Goal: Task Accomplishment & Management: Manage account settings

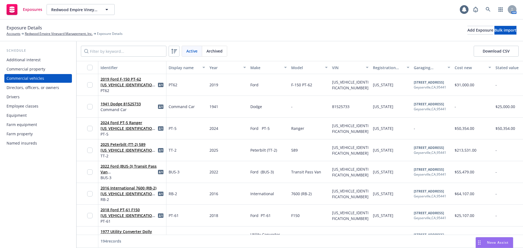
click at [110, 68] on div "Identifier" at bounding box center [132, 68] width 63 height 6
click at [180, 68] on div "Display name" at bounding box center [184, 68] width 31 height 6
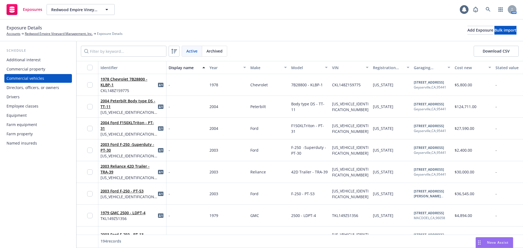
click at [184, 69] on div "Display name" at bounding box center [184, 68] width 31 height 6
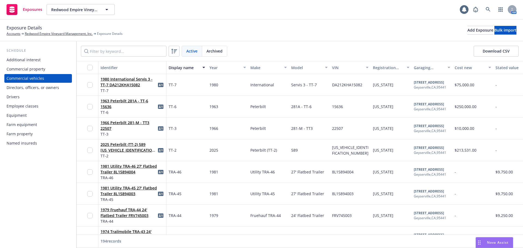
click at [215, 69] on div "Year" at bounding box center [225, 68] width 31 height 6
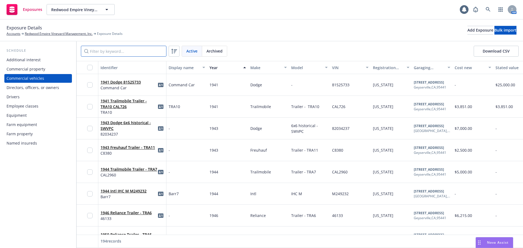
click at [110, 50] on input "Filter by keyword..." at bounding box center [124, 51] width 86 height 11
paste input "CA399118"
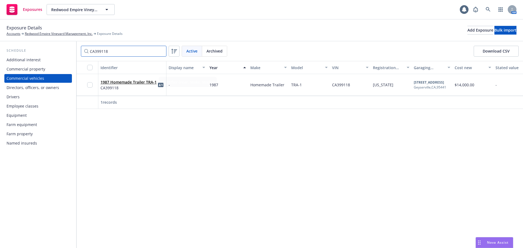
type input "CA399118"
click at [122, 84] on link "1987 Homemade Trailer TRA-1" at bounding box center [129, 82] width 56 height 5
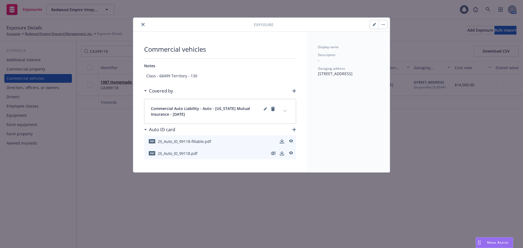
click at [375, 26] on icon "button" at bounding box center [374, 24] width 3 height 3
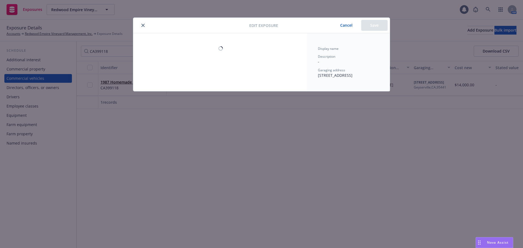
select select "CA"
select select "SERVICE"
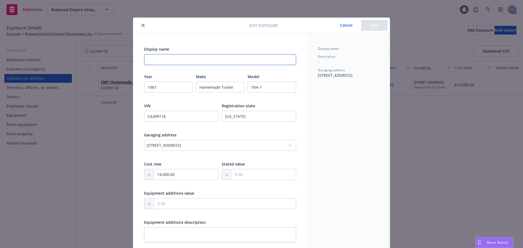
click at [172, 58] on input "Display name" at bounding box center [220, 59] width 152 height 11
click at [177, 58] on input "Display name" at bounding box center [220, 59] width 152 height 11
paste input "TRA1"
type textarea "x"
type input "TRA1"
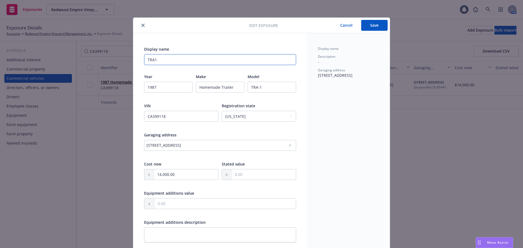
type textarea "x"
type input "TRA1"
type textarea "x"
type input "TRA1"
click at [371, 29] on button "Save" at bounding box center [374, 25] width 26 height 11
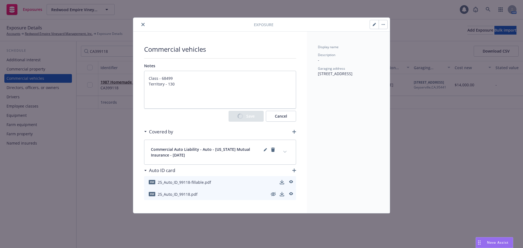
type textarea "x"
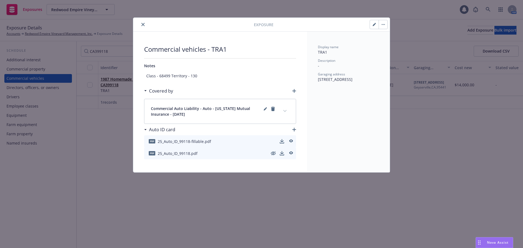
click at [143, 25] on icon "close" at bounding box center [142, 24] width 3 height 3
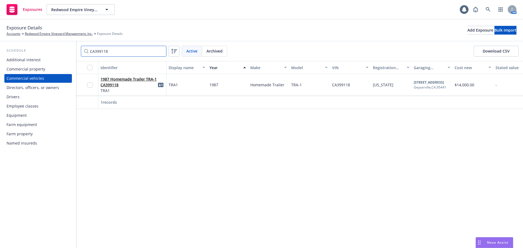
drag, startPoint x: 118, startPoint y: 53, endPoint x: 53, endPoint y: 56, distance: 64.7
click at [81, 54] on input "CA399118" at bounding box center [124, 51] width 86 height 11
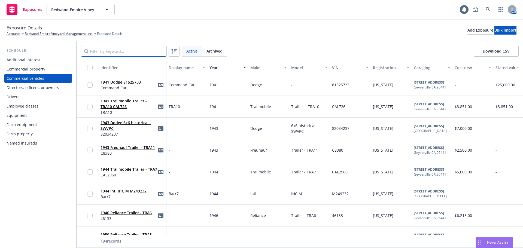
click at [108, 53] on input "Filter by keyword..." at bounding box center [124, 51] width 86 height 11
paste input "[US_VEHICLE_IDENTIFICATION_NUMBER]"
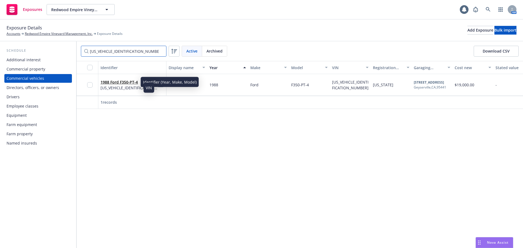
type input "[US_VEHICLE_IDENTIFICATION_NUMBER]"
click at [127, 82] on link "1988 Ford F350-PT-4" at bounding box center [119, 82] width 37 height 5
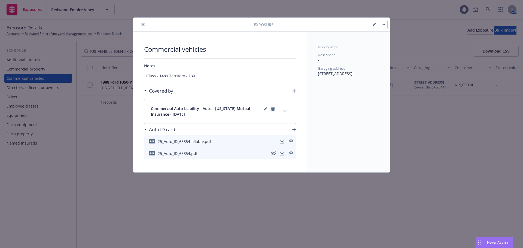
click at [372, 25] on button "button" at bounding box center [374, 24] width 9 height 9
type textarea "x"
select select "CA"
select select "SERVICE"
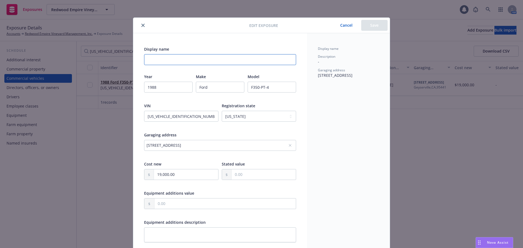
click at [165, 56] on input "Display name" at bounding box center [220, 59] width 152 height 11
click at [212, 59] on input "Display name" at bounding box center [220, 59] width 152 height 11
paste input "PT-4"
type textarea "x"
type input "PT-4"
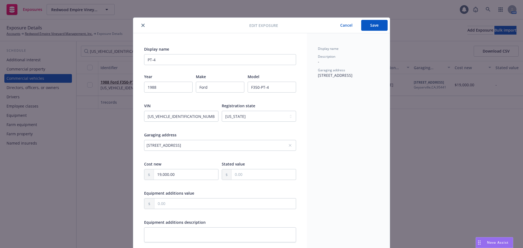
click at [374, 28] on button "Save" at bounding box center [374, 25] width 26 height 11
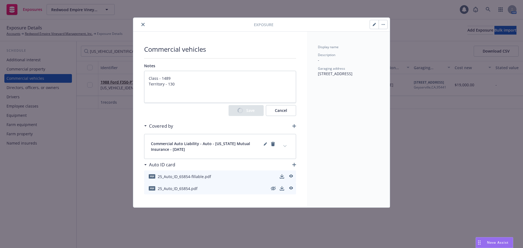
type textarea "x"
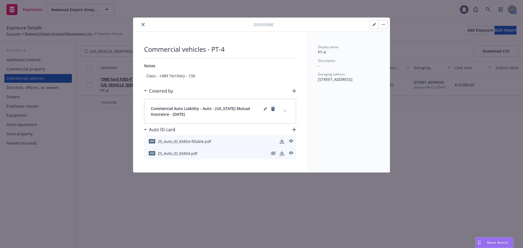
click at [140, 26] on div at bounding box center [194, 24] width 119 height 7
click at [143, 25] on icon "close" at bounding box center [142, 24] width 3 height 3
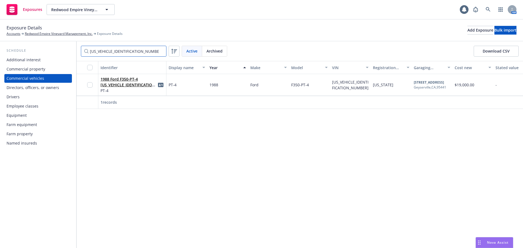
drag, startPoint x: 128, startPoint y: 52, endPoint x: 0, endPoint y: 63, distance: 128.0
click at [19, 61] on div "Schedule Additional interest Commercial property Commercial vehicles Directors,…" at bounding box center [261, 144] width 523 height 207
paste input "53478P"
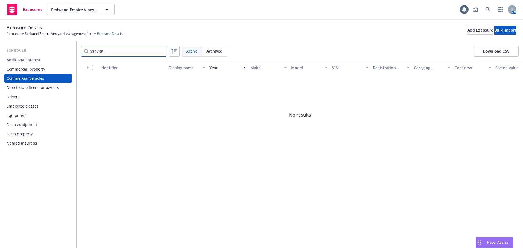
click at [69, 59] on div "Schedule Additional interest Commercial property Commercial vehicles Directors,…" at bounding box center [261, 144] width 523 height 207
paste input "Tractor - TT2"
type input "Tractor - TT2"
click at [161, 52] on input "Tractor - TT2" at bounding box center [124, 51] width 86 height 11
click at [124, 53] on input "Filter by keyword..." at bounding box center [124, 51] width 86 height 11
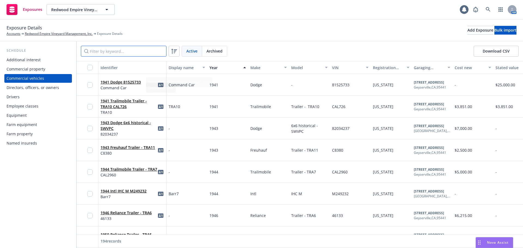
click at [105, 50] on input "Filter by keyword..." at bounding box center [124, 51] width 86 height 11
paste input "[US_VEHICLE_IDENTIFICATION_NUMBER]"
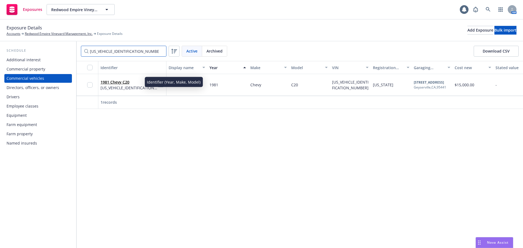
type input "[US_VEHICLE_IDENTIFICATION_NUMBER]"
click at [121, 83] on link "1981 Chevy C20" at bounding box center [115, 82] width 29 height 5
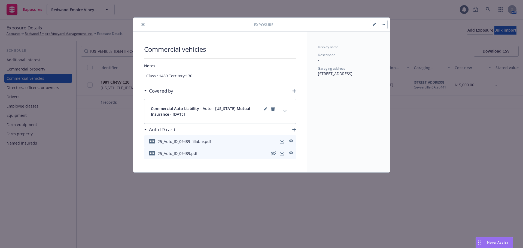
click at [377, 25] on button "button" at bounding box center [374, 24] width 9 height 9
type textarea "x"
select select "CA"
select select "SERVICE"
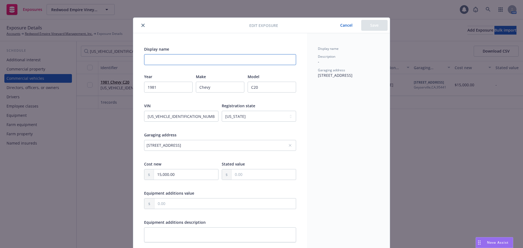
click at [151, 62] on input "Display name" at bounding box center [220, 59] width 152 height 11
paste input "PT-8"
type input "PT-8"
type textarea "x"
type input "PT-8"
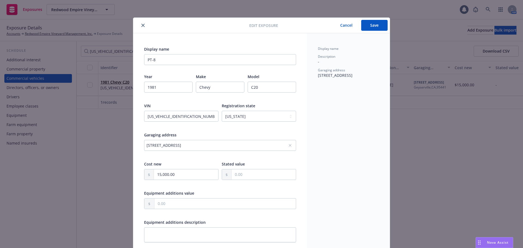
click at [371, 26] on button "Save" at bounding box center [374, 25] width 26 height 11
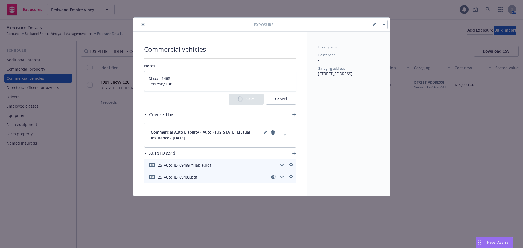
type textarea "x"
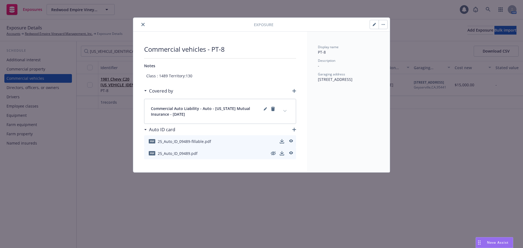
click at [141, 25] on button "close" at bounding box center [143, 24] width 7 height 7
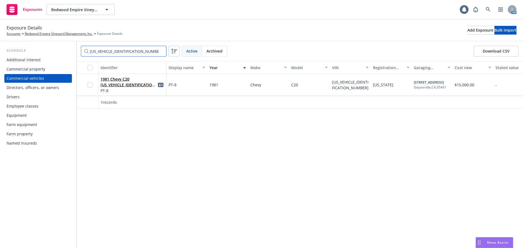
drag, startPoint x: 134, startPoint y: 52, endPoint x: 0, endPoint y: 77, distance: 136.5
click at [0, 76] on div "Schedule Additional interest Commercial property Commercial vehicles Directors,…" at bounding box center [261, 144] width 523 height 207
paste input "FTHF26M7MKA85985"
type input "[US_VEHICLE_IDENTIFICATION_NUMBER]"
click at [131, 81] on link "1991 Ford F250 - PT-6" at bounding box center [121, 82] width 40 height 5
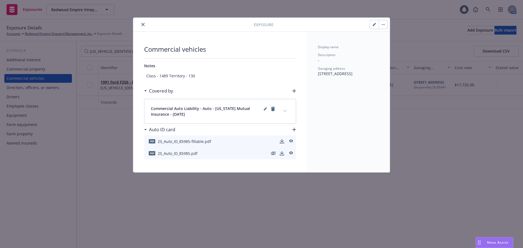
drag, startPoint x: 377, startPoint y: 26, endPoint x: 346, endPoint y: 35, distance: 32.7
click at [377, 26] on button "button" at bounding box center [374, 24] width 9 height 9
type textarea "x"
select select "CA"
select select "SERVICE"
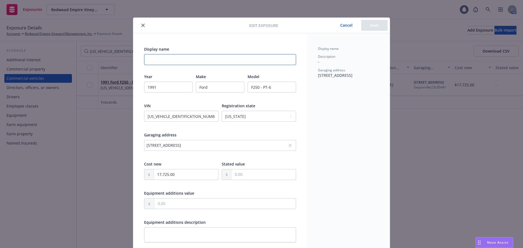
click at [169, 58] on input "Display name" at bounding box center [220, 59] width 152 height 11
paste input "PT-6"
type textarea "x"
type input "PT-6"
click at [369, 28] on button "Save" at bounding box center [374, 25] width 26 height 11
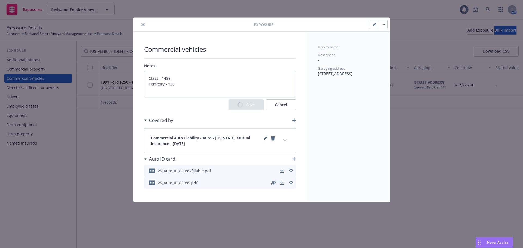
type textarea "x"
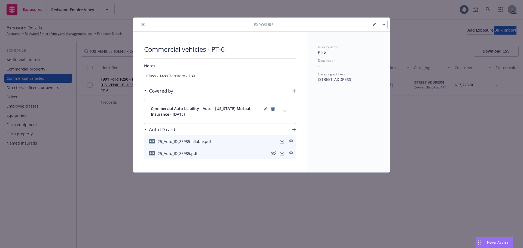
click at [143, 24] on icon "close" at bounding box center [142, 24] width 3 height 3
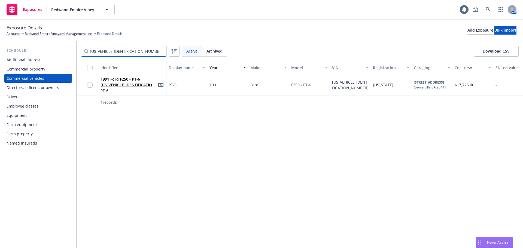
drag, startPoint x: 138, startPoint y: 52, endPoint x: 0, endPoint y: 79, distance: 140.5
click at [45, 75] on div "Schedule Additional interest Commercial property Commercial vehicles Directors,…" at bounding box center [261, 144] width 523 height 207
paste input "CS1402123708"
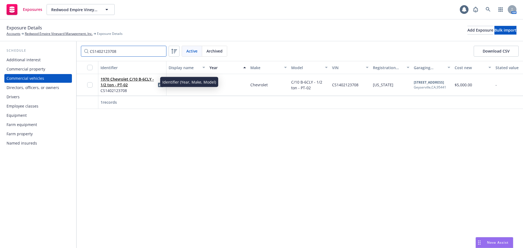
type input "CS1402123708"
click at [120, 79] on link "1970 Chevrolet C/10 B-6CLY - 1/2 ton - PT-02" at bounding box center [127, 82] width 53 height 11
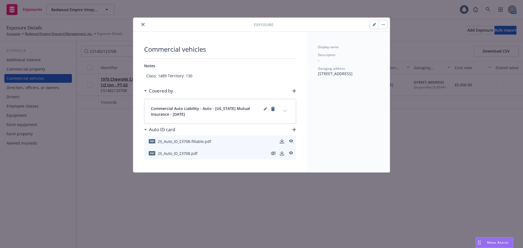
click at [375, 23] on icon "button" at bounding box center [374, 24] width 3 height 3
type textarea "x"
select select "CA"
select select "SERVICE"
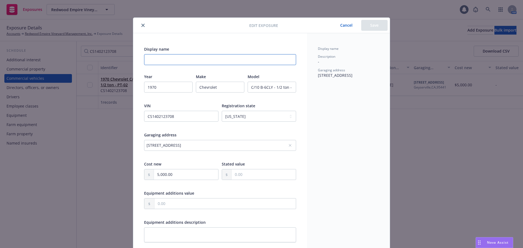
drag, startPoint x: 186, startPoint y: 58, endPoint x: 298, endPoint y: 68, distance: 113.1
click at [186, 58] on input "Display name" at bounding box center [220, 59] width 152 height 11
click at [144, 55] on input "Display name" at bounding box center [220, 59] width 152 height 11
paste input "PT-02"
type textarea "x"
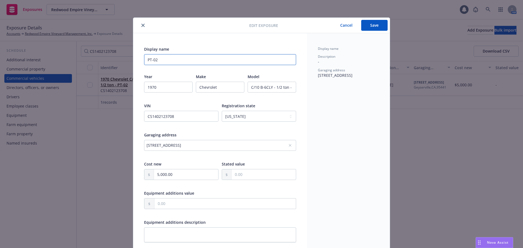
type input "PT-02"
click at [377, 26] on button "Save" at bounding box center [374, 25] width 26 height 11
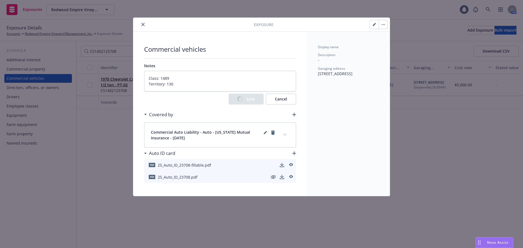
type textarea "x"
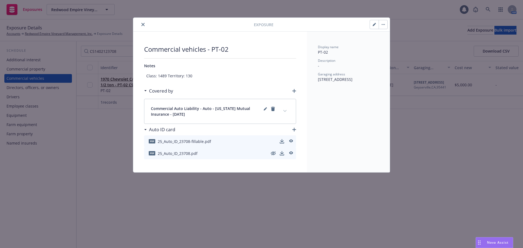
click at [141, 27] on button "close" at bounding box center [143, 24] width 7 height 7
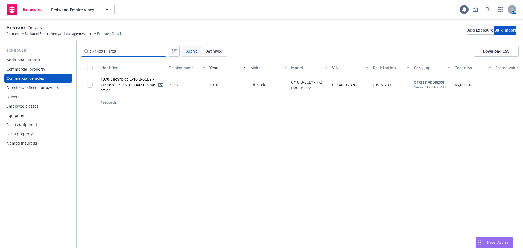
click at [12, 56] on div "Schedule Additional interest Commercial property Commercial vehicles Directors,…" at bounding box center [261, 144] width 523 height 207
paste input "20064S"
type input "20064S"
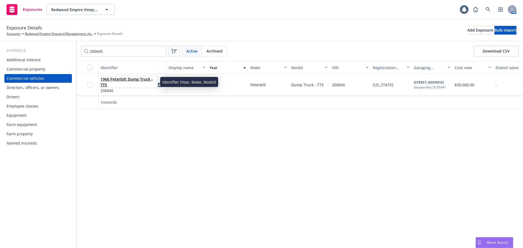
click at [125, 78] on link "1966 Peterbilt Dump Truck - TT5" at bounding box center [127, 82] width 52 height 11
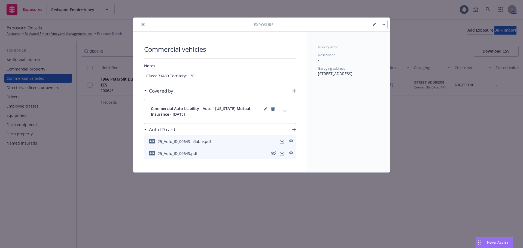
click at [373, 26] on button "button" at bounding box center [374, 24] width 9 height 9
type textarea "x"
select select "CA"
select select "SERVICE"
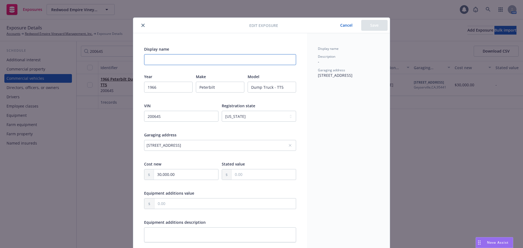
click at [171, 59] on input "Display name" at bounding box center [220, 59] width 152 height 11
paste input "TT-5"
type textarea "x"
type input "TT-5"
click at [376, 24] on button "Save" at bounding box center [374, 25] width 26 height 11
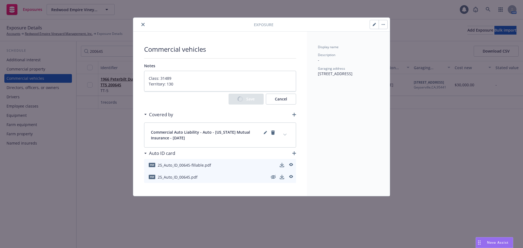
type textarea "x"
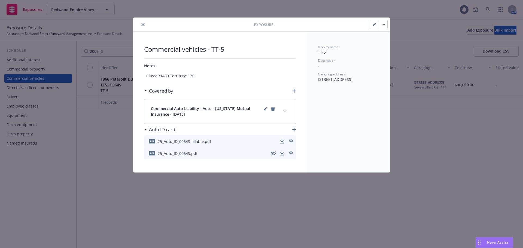
click at [143, 23] on icon "close" at bounding box center [142, 24] width 3 height 3
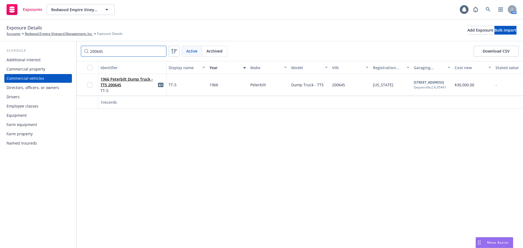
drag, startPoint x: 120, startPoint y: 52, endPoint x: 0, endPoint y: 69, distance: 121.2
click at [32, 62] on div "Schedule Additional interest Commercial property Commercial vehicles Directors,…" at bounding box center [261, 144] width 523 height 207
paste input "FDKF38M1PCA95456"
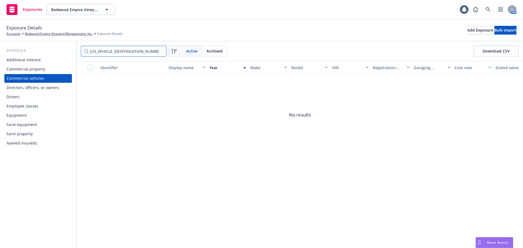
click at [144, 50] on input "[US_VEHICLE_IDENTIFICATION_NUMBER]" at bounding box center [124, 51] width 86 height 11
drag, startPoint x: 122, startPoint y: 52, endPoint x: 0, endPoint y: 53, distance: 121.5
click at [0, 55] on div "Schedule Additional interest Commercial property Commercial vehicles Directors,…" at bounding box center [261, 144] width 523 height 207
paste input "[US_VEHICLE_IDENTIFICATION_NUMBER]"
type input "[US_VEHICLE_IDENTIFICATION_NUMBER]"
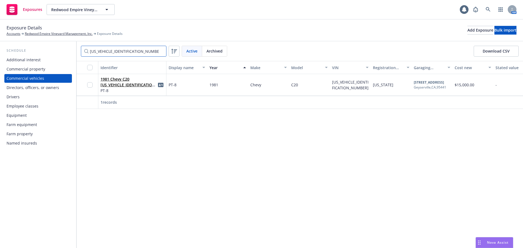
drag, startPoint x: 125, startPoint y: 54, endPoint x: 0, endPoint y: 64, distance: 125.0
click at [0, 63] on div "Schedule Additional interest Commercial property Commercial vehicles Directors,…" at bounding box center [261, 144] width 523 height 207
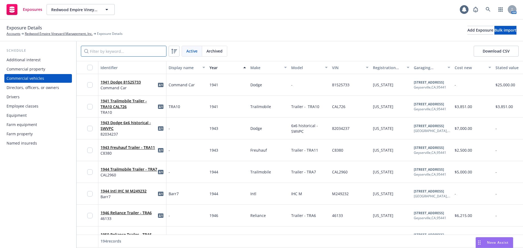
click at [129, 48] on input "Filter by keyword..." at bounding box center [124, 51] width 86 height 11
paste input "53478P"
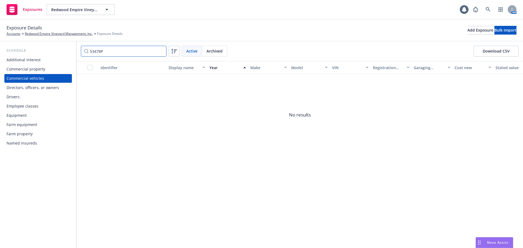
type input "53478P"
click at [82, 53] on input "53478P" at bounding box center [124, 51] width 86 height 11
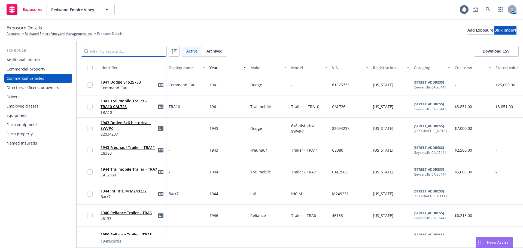
click at [142, 54] on input "Filter by keyword..." at bounding box center [124, 51] width 86 height 11
paste input "[US_VEHICLE_IDENTIFICATION_NUMBER]"
type input "[US_VEHICLE_IDENTIFICATION_NUMBER]"
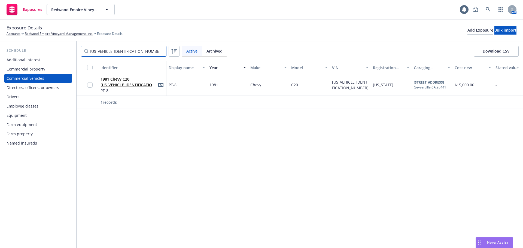
click at [0, 71] on div "Schedule Additional interest Commercial property Commercial vehicles Directors,…" at bounding box center [261, 144] width 523 height 207
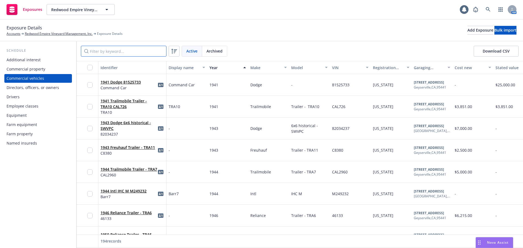
click at [126, 54] on input "Filter by keyword..." at bounding box center [124, 51] width 86 height 11
paste input "[US_VEHICLE_IDENTIFICATION_NUMBER]"
type input "[US_VEHICLE_IDENTIFICATION_NUMBER]"
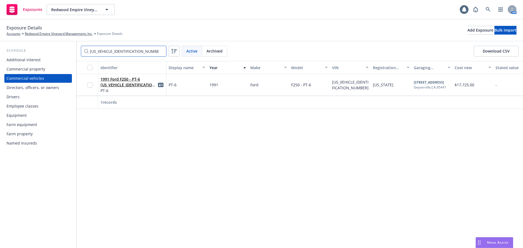
click at [0, 81] on div "Schedule Additional interest Commercial property Commercial vehicles Directors,…" at bounding box center [261, 144] width 523 height 207
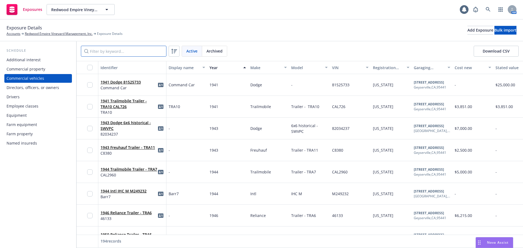
drag, startPoint x: 135, startPoint y: 53, endPoint x: 131, endPoint y: 53, distance: 3.5
click at [131, 53] on input "Filter by keyword..." at bounding box center [124, 51] width 86 height 11
paste input "CS1402123708"
type input "CS1402123708"
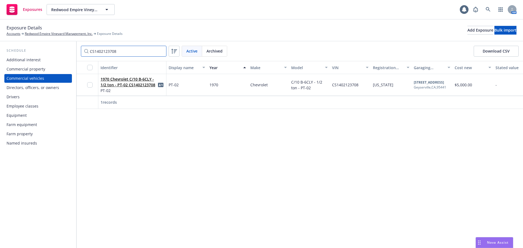
drag, startPoint x: 127, startPoint y: 53, endPoint x: 0, endPoint y: 67, distance: 127.7
click at [31, 63] on div "Schedule Additional interest Commercial property Commercial vehicles Directors,…" at bounding box center [261, 144] width 523 height 207
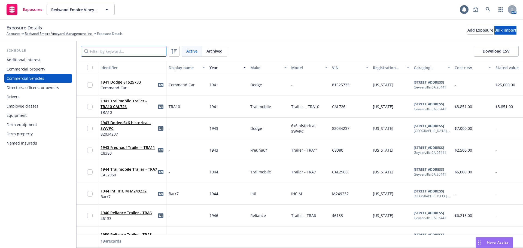
click at [107, 54] on input "Filter by keyword..." at bounding box center [124, 51] width 86 height 11
paste input "20064S"
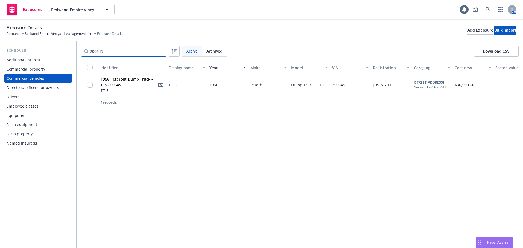
drag, startPoint x: 108, startPoint y: 53, endPoint x: 68, endPoint y: 52, distance: 40.3
click at [74, 52] on div "Schedule Additional interest Commercial property Commercial vehicles Directors,…" at bounding box center [261, 144] width 523 height 207
paste input "FDLF47M5RCA04672"
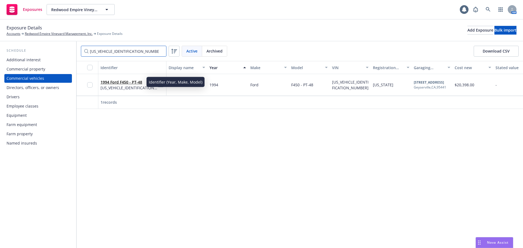
type input "[US_VEHICLE_IDENTIFICATION_NUMBER]"
click at [127, 82] on link "1994 Ford F450 - PT-48" at bounding box center [122, 82] width 42 height 5
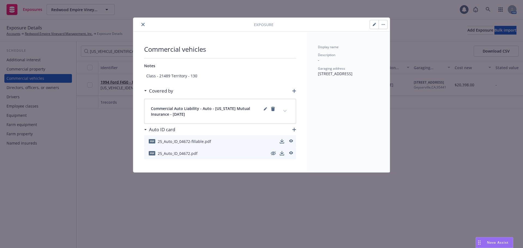
click at [375, 27] on button "button" at bounding box center [374, 24] width 9 height 9
type textarea "x"
select select "CA"
select select "SERVICE"
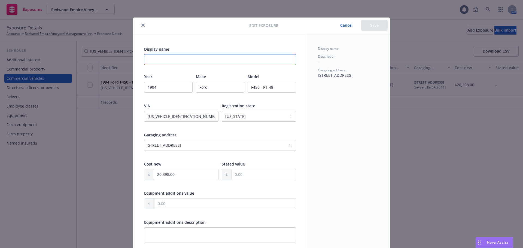
click at [173, 60] on input "Display name" at bounding box center [220, 59] width 152 height 11
paste input "PT-48"
type textarea "x"
type input "PT-48"
click at [368, 26] on button "Save" at bounding box center [374, 25] width 26 height 11
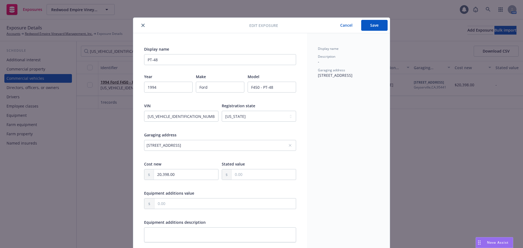
type textarea "x"
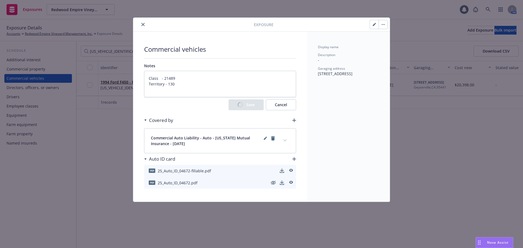
click at [143, 25] on icon "close" at bounding box center [142, 24] width 3 height 3
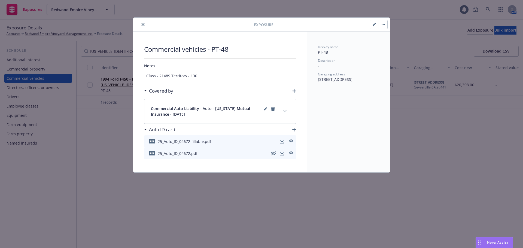
click at [144, 26] on icon "close" at bounding box center [142, 24] width 3 height 3
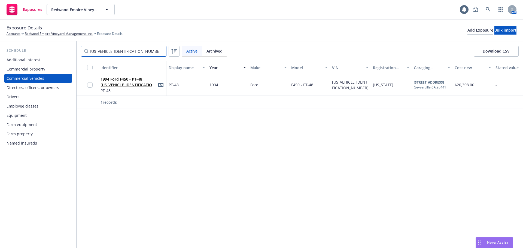
drag, startPoint x: 104, startPoint y: 53, endPoint x: 9, endPoint y: 54, distance: 95.1
click at [9, 54] on div "Schedule Additional interest Commercial property Commercial vehicles Directors,…" at bounding box center [261, 144] width 523 height 207
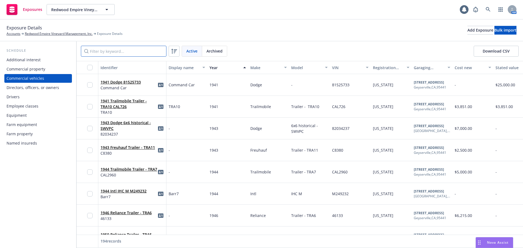
click at [119, 52] on input "Filter by keyword..." at bounding box center [124, 51] width 86 height 11
paste input "[US_VEHICLE_IDENTIFICATION_NUMBER]"
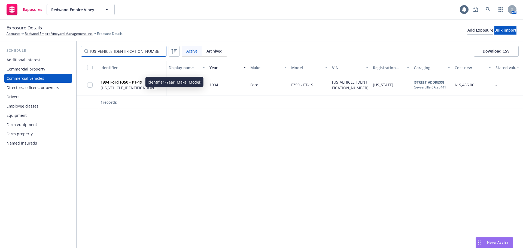
type input "[US_VEHICLE_IDENTIFICATION_NUMBER]"
click at [133, 83] on link "1994 Ford F350 - PT-19" at bounding box center [122, 82] width 42 height 5
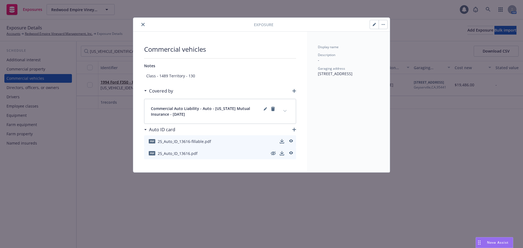
click at [375, 25] on icon "button" at bounding box center [374, 24] width 3 height 3
type textarea "x"
select select "CA"
select select "SERVICE"
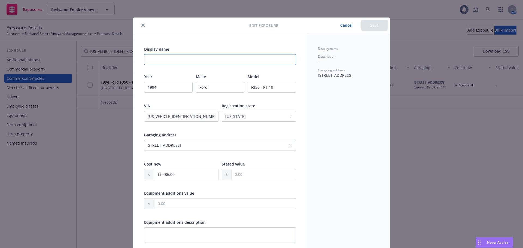
click at [162, 62] on input "Display name" at bounding box center [220, 59] width 152 height 11
paste input "PT-19"
type textarea "x"
type input "PT-19"
click at [376, 24] on button "Save" at bounding box center [374, 25] width 26 height 11
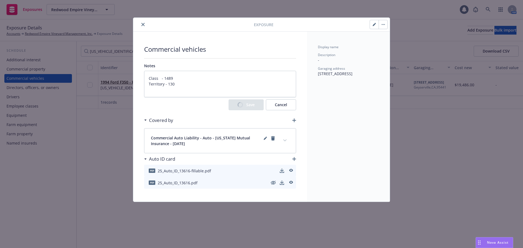
type textarea "x"
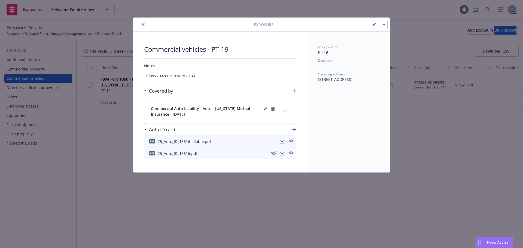
click at [143, 27] on button "close" at bounding box center [143, 24] width 7 height 7
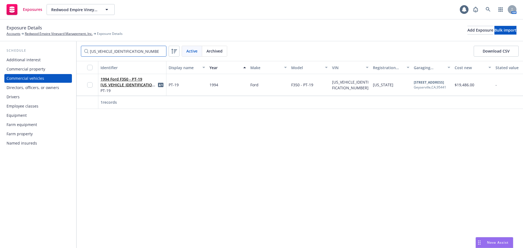
drag, startPoint x: 160, startPoint y: 52, endPoint x: 0, endPoint y: 63, distance: 160.6
click at [62, 60] on div "Schedule Additional interest Commercial property Commercial vehicles Directors,…" at bounding box center [261, 144] width 523 height 207
drag, startPoint x: 135, startPoint y: 53, endPoint x: 0, endPoint y: 64, distance: 135.1
click at [17, 62] on div "Schedule Additional interest Commercial property Commercial vehicles Directors,…" at bounding box center [261, 144] width 523 height 207
paste input "[US_VEHICLE_IDENTIFICATION_NUMBER]"
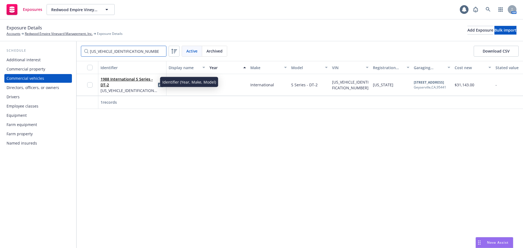
type input "[US_VEHICLE_IDENTIFICATION_NUMBER]"
click at [131, 80] on link "1988 International S Series - DT-2" at bounding box center [127, 82] width 52 height 11
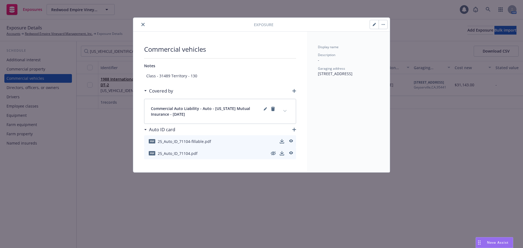
click at [374, 25] on icon "button" at bounding box center [374, 24] width 3 height 3
type textarea "x"
select select "CA"
select select "SERVICE"
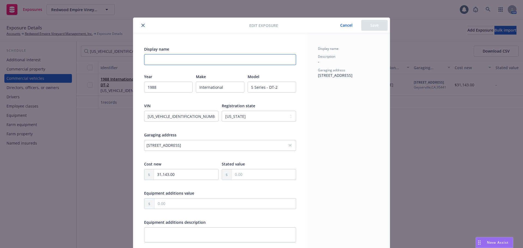
click at [157, 62] on input "Display name" at bounding box center [220, 59] width 152 height 11
paste input "DT-2"
type textarea "x"
type input "DT-2"
click at [368, 28] on button "Save" at bounding box center [374, 25] width 26 height 11
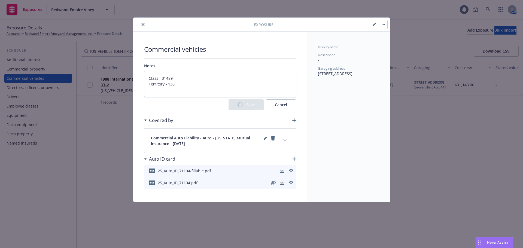
type textarea "x"
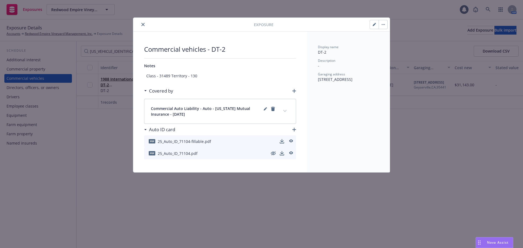
click at [143, 27] on button "close" at bounding box center [143, 24] width 7 height 7
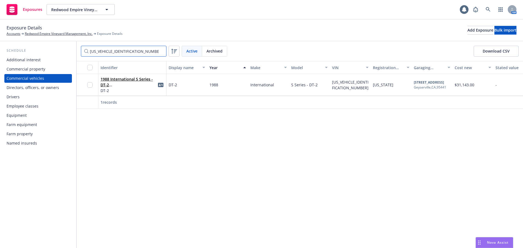
drag, startPoint x: 93, startPoint y: 55, endPoint x: 4, endPoint y: 74, distance: 91.8
click at [26, 69] on div "Schedule Additional interest Commercial property Commercial vehicles Directors,…" at bounding box center [261, 144] width 523 height 207
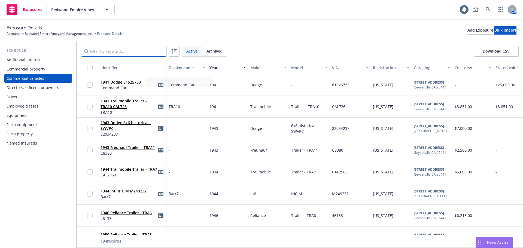
click at [121, 53] on input "Filter by keyword..." at bounding box center [124, 51] width 86 height 11
paste input "1231302"
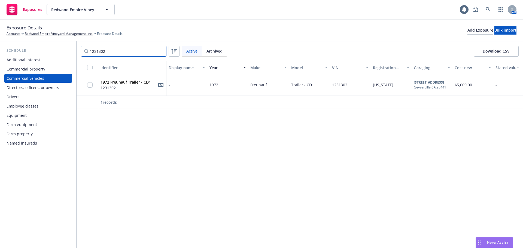
type input "1231302"
click at [134, 83] on link "1972 Freuhauf Trailer - CD1" at bounding box center [126, 82] width 50 height 5
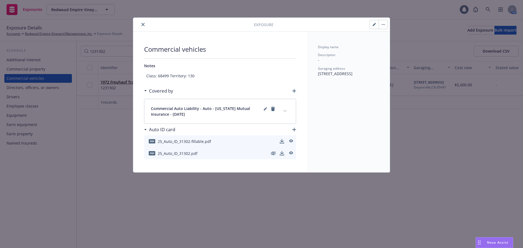
click at [374, 25] on icon "button" at bounding box center [374, 24] width 3 height 3
type textarea "x"
select select "CA"
select select "SERVICE"
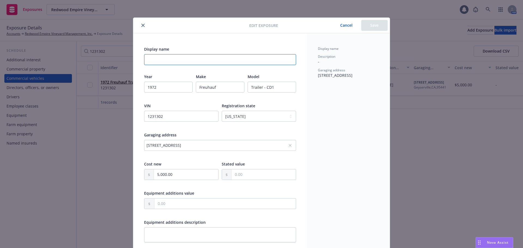
click at [163, 57] on input "Display name" at bounding box center [220, 59] width 152 height 11
paste input "CD-1"
type textarea "x"
type input "CD-1"
click at [371, 26] on button "Save" at bounding box center [374, 25] width 26 height 11
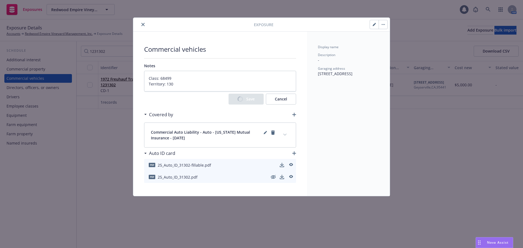
type textarea "x"
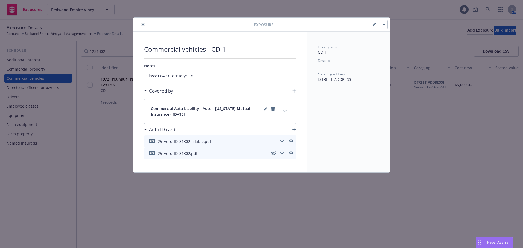
click at [141, 25] on icon "close" at bounding box center [142, 24] width 3 height 3
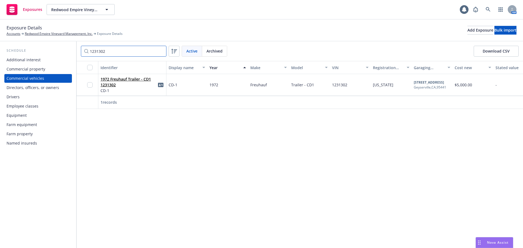
drag, startPoint x: 130, startPoint y: 52, endPoint x: 0, endPoint y: 53, distance: 130.0
click at [0, 54] on div "Schedule Additional interest Commercial property Commercial vehicles Directors,…" at bounding box center [261, 144] width 523 height 207
paste input "S72729"
type input "S727292"
drag, startPoint x: 123, startPoint y: 83, endPoint x: 134, endPoint y: 96, distance: 17.6
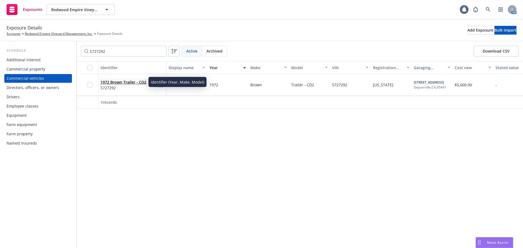
click at [124, 83] on link "1972 Brown Trailer - CD2" at bounding box center [124, 82] width 46 height 5
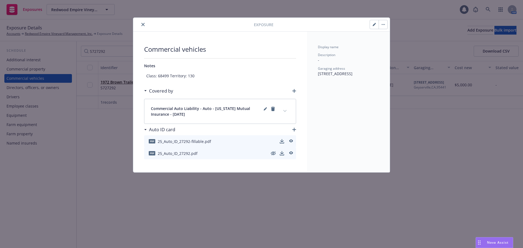
click at [374, 26] on button "button" at bounding box center [374, 24] width 9 height 9
type textarea "x"
select select "CA"
select select "SERVICE"
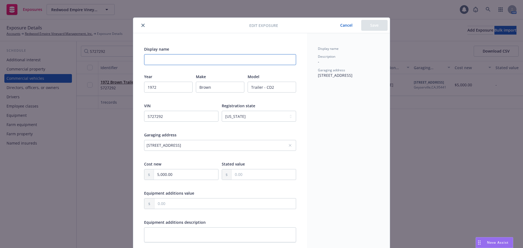
click at [159, 61] on input "Display name" at bounding box center [220, 59] width 152 height 11
paste input "CD-2"
type textarea "x"
type input "CD-2"
click at [373, 26] on button "Save" at bounding box center [374, 25] width 26 height 11
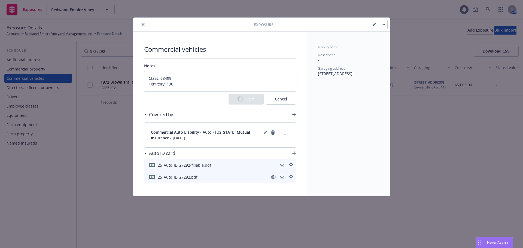
type textarea "x"
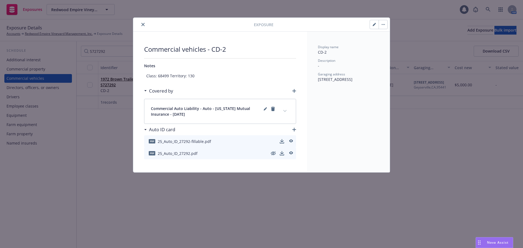
click at [141, 20] on div "Exposure" at bounding box center [261, 25] width 257 height 14
click at [141, 24] on button "close" at bounding box center [143, 24] width 7 height 7
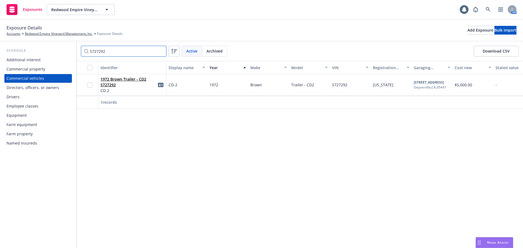
drag, startPoint x: 109, startPoint y: 50, endPoint x: 17, endPoint y: 53, distance: 92.5
click at [28, 53] on div "Schedule Additional interest Commercial property Commercial vehicles Directors,…" at bounding box center [261, 144] width 523 height 207
paste input "BC645803"
type input "BC645803"
click at [123, 83] on link "1981 Utility TRA-3" at bounding box center [117, 82] width 33 height 5
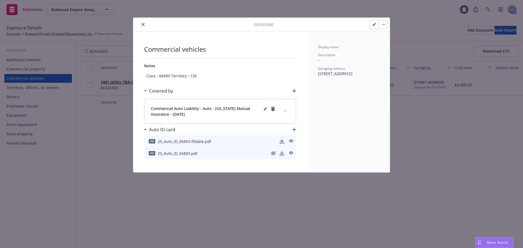
click at [375, 23] on icon "button" at bounding box center [375, 23] width 1 height 1
type textarea "x"
select select "CA"
select select "SERVICE"
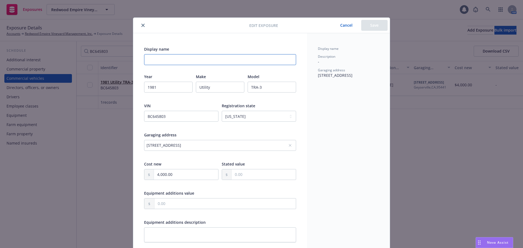
click at [182, 58] on input "Display name" at bounding box center [220, 59] width 152 height 11
paste input "TRA3"
type textarea "x"
type input "TRA3"
click at [374, 28] on button "Save" at bounding box center [374, 25] width 26 height 11
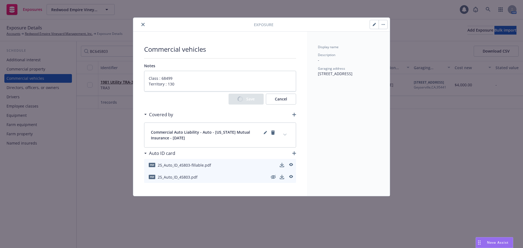
type textarea "x"
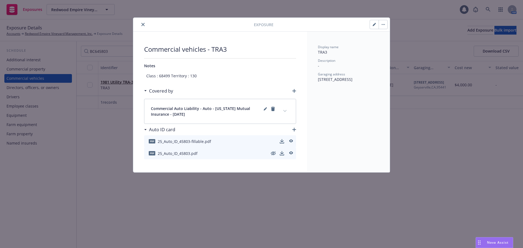
click at [143, 24] on icon "close" at bounding box center [142, 24] width 3 height 3
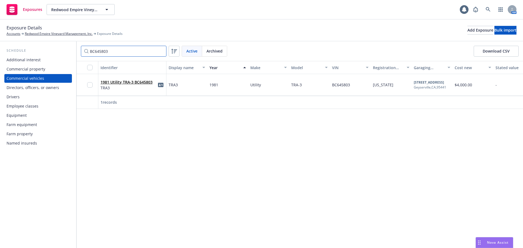
drag, startPoint x: 120, startPoint y: 53, endPoint x: 0, endPoint y: 46, distance: 120.6
click at [20, 48] on div "Schedule Additional interest Commercial property Commercial vehicles Directors,…" at bounding box center [261, 144] width 523 height 207
paste input "50122"
type input "50122"
click at [128, 83] on link "1950 Reliance Trailer - TRA5" at bounding box center [126, 82] width 51 height 5
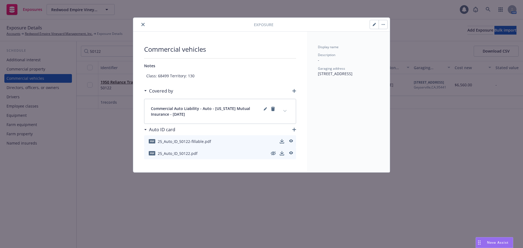
click at [375, 29] on button "button" at bounding box center [374, 24] width 9 height 9
type textarea "x"
select select "CA"
select select "SERVICE"
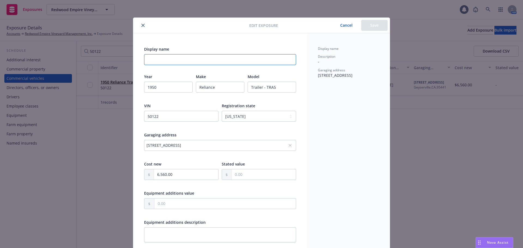
click at [173, 62] on input "Display name" at bounding box center [220, 59] width 152 height 11
paste input "TRA5"
type textarea "x"
type input "TRA5"
click at [373, 25] on button "Save" at bounding box center [374, 25] width 26 height 11
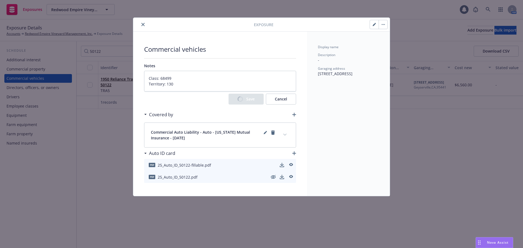
type textarea "x"
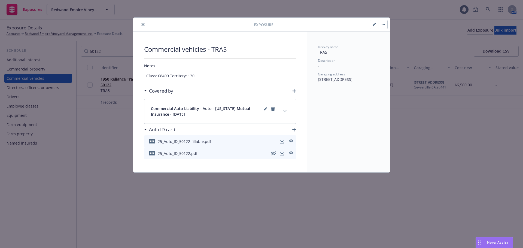
click at [143, 25] on icon "close" at bounding box center [142, 24] width 3 height 3
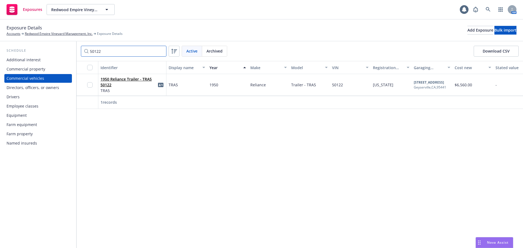
click at [31, 46] on div "Schedule Additional interest Commercial property Commercial vehicles Directors,…" at bounding box center [261, 144] width 523 height 207
paste input "46133"
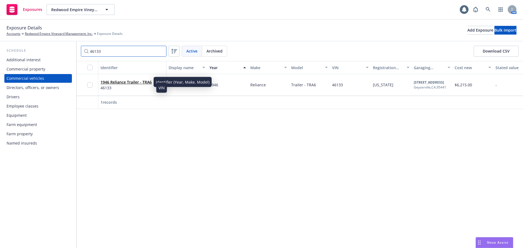
type input "46133"
click at [129, 83] on link "1946 Reliance Trailer - TRA6" at bounding box center [126, 82] width 51 height 5
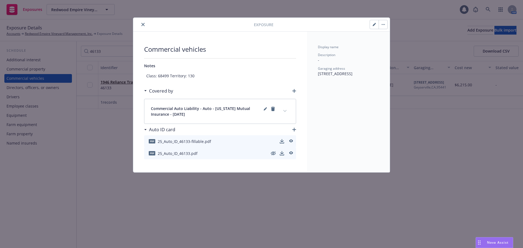
click at [372, 26] on button "button" at bounding box center [374, 24] width 9 height 9
type textarea "x"
select select "CA"
select select "SERVICE"
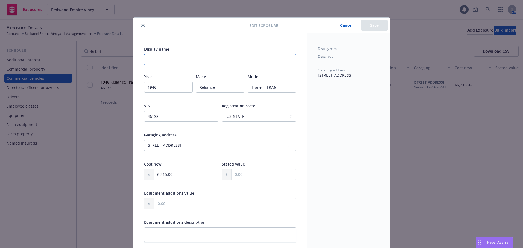
click at [177, 63] on input "Display name" at bounding box center [220, 59] width 152 height 11
paste input "TRA6"
type textarea "x"
type input "TRA6"
click at [379, 25] on button "Save" at bounding box center [374, 25] width 26 height 11
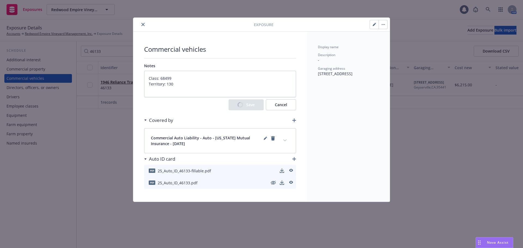
type textarea "x"
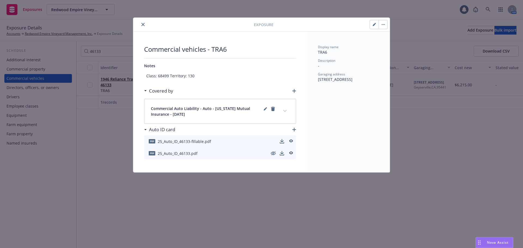
click at [144, 24] on icon "close" at bounding box center [142, 24] width 3 height 3
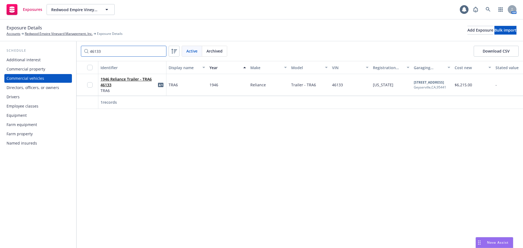
drag, startPoint x: 109, startPoint y: 49, endPoint x: 0, endPoint y: 52, distance: 109.3
click at [3, 52] on div "Schedule Additional interest Commercial property Commercial vehicles Directors,…" at bounding box center [261, 144] width 523 height 207
paste input "S714994"
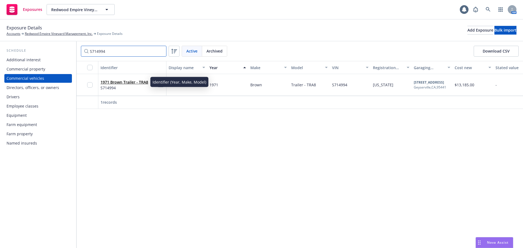
type input "S714994"
click at [134, 82] on link "1971 Brown Trailer - TRA8" at bounding box center [125, 82] width 48 height 5
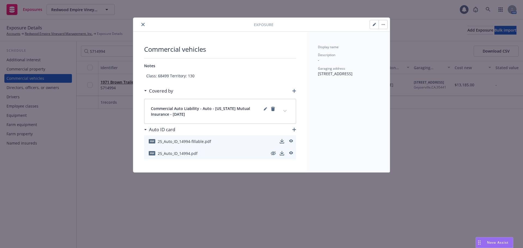
click at [374, 26] on button "button" at bounding box center [374, 24] width 9 height 9
type textarea "x"
select select "CA"
select select "SERVICE"
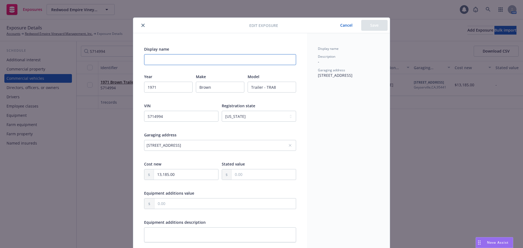
click at [150, 56] on input "Display name" at bounding box center [220, 59] width 152 height 11
click at [152, 58] on input "Display name" at bounding box center [220, 59] width 152 height 11
paste input "TRA8"
type input "TRA8"
click at [369, 25] on button "Save" at bounding box center [374, 25] width 26 height 11
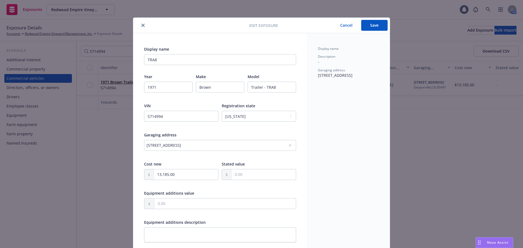
type textarea "x"
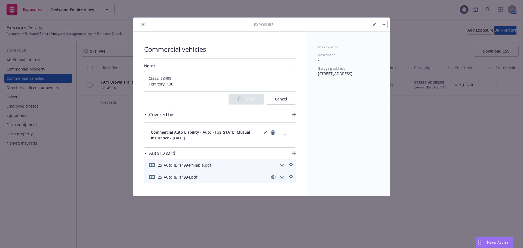
click at [144, 25] on icon "close" at bounding box center [142, 24] width 3 height 3
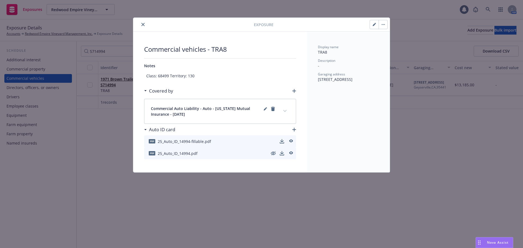
click at [144, 29] on div "Exposure" at bounding box center [261, 25] width 257 height 14
click at [142, 24] on icon "close" at bounding box center [142, 24] width 3 height 3
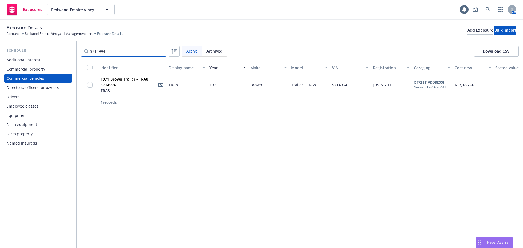
drag, startPoint x: 69, startPoint y: 57, endPoint x: 18, endPoint y: 49, distance: 51.6
click at [40, 55] on div "Schedule Additional interest Commercial property Commercial vehicles Directors,…" at bounding box center [261, 144] width 523 height 207
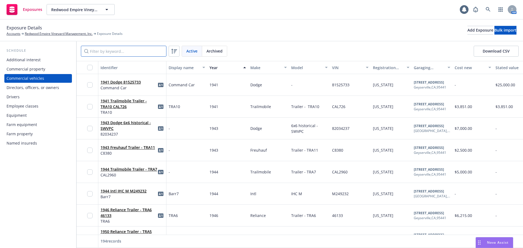
click at [116, 50] on input "Filter by keyword..." at bounding box center [124, 51] width 86 height 11
paste input "MT801201"
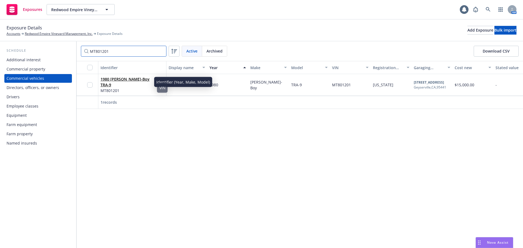
type input "MT801201"
click at [120, 82] on link "1980 [PERSON_NAME]-Boy TRA-9" at bounding box center [125, 82] width 49 height 11
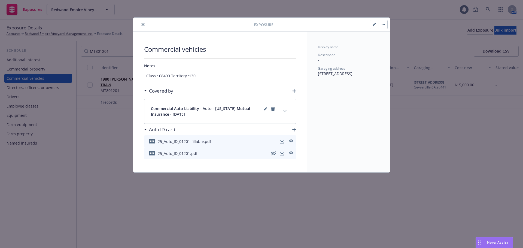
click at [377, 27] on button "button" at bounding box center [374, 24] width 9 height 9
type textarea "x"
select select "CA"
select select "SERVICE"
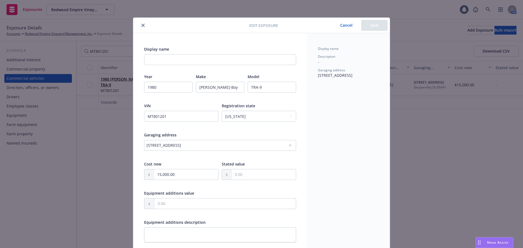
click at [170, 54] on div "Display name" at bounding box center [220, 55] width 152 height 19
click at [164, 63] on input "Display name" at bounding box center [220, 59] width 152 height 11
paste input "TRA9"
type input "TRA9"
type textarea "x"
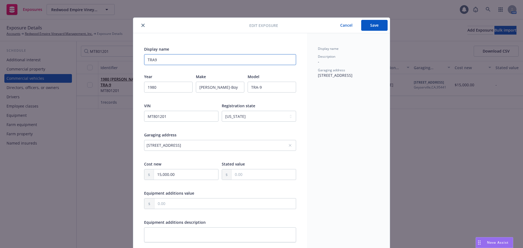
type input "TRA9"
drag, startPoint x: 374, startPoint y: 25, endPoint x: 359, endPoint y: 39, distance: 19.8
click at [374, 25] on button "Save" at bounding box center [374, 25] width 26 height 11
type textarea "x"
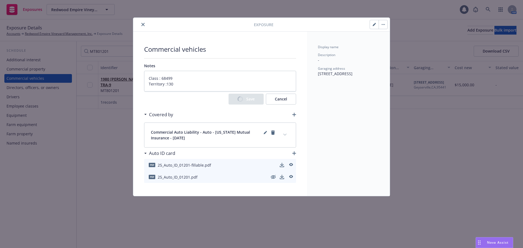
click at [143, 24] on icon "close" at bounding box center [142, 24] width 3 height 3
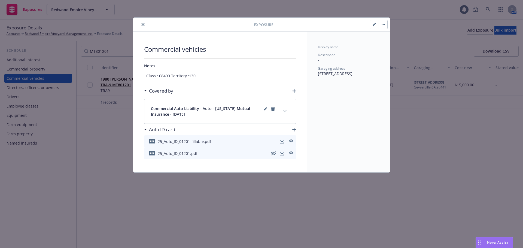
drag, startPoint x: 104, startPoint y: 47, endPoint x: 141, endPoint y: 40, distance: 37.4
click at [81, 50] on div "Exposure Commercial vehicles Notes Class : 68499 Territory :130 Covered by Comm…" at bounding box center [261, 124] width 523 height 248
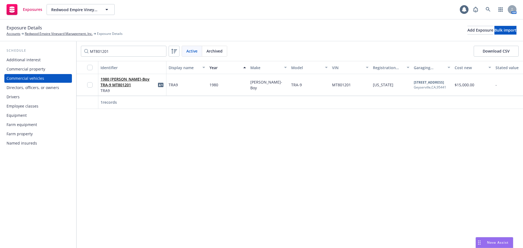
click at [142, 23] on div "Exposure Details Accounts Redwood Empire Vineyard Management, Inc. Exposure Det…" at bounding box center [261, 31] width 523 height 22
drag, startPoint x: 112, startPoint y: 53, endPoint x: 0, endPoint y: 76, distance: 114.5
click at [0, 68] on div "Schedule Additional interest Commercial property Commercial vehicles Directors,…" at bounding box center [261, 144] width 523 height 207
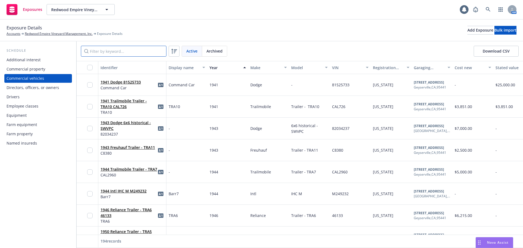
click at [105, 50] on input "Filter by keyword..." at bounding box center [124, 51] width 86 height 11
paste input "[US_VEHICLE_IDENTIFICATION_NUMBER]"
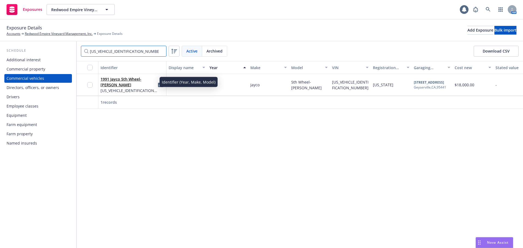
type input "[US_VEHICLE_IDENTIFICATION_NUMBER]"
click at [133, 83] on link "1991 Jayco 5th Wheel-[PERSON_NAME]" at bounding box center [121, 82] width 41 height 11
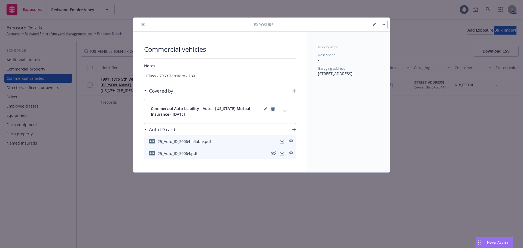
click at [376, 25] on icon "button" at bounding box center [374, 24] width 3 height 3
type textarea "x"
select select "CA"
select select "SERVICE"
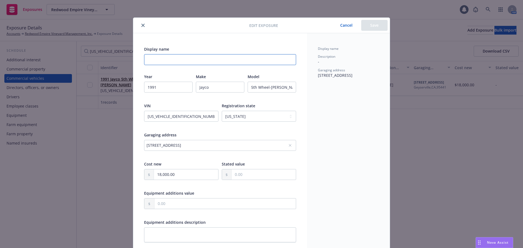
click at [175, 61] on input "Display name" at bounding box center [220, 59] width 152 height 11
paste input "JAYCO"
type textarea "x"
type input "JAYCO"
click at [371, 25] on button "Save" at bounding box center [374, 25] width 26 height 11
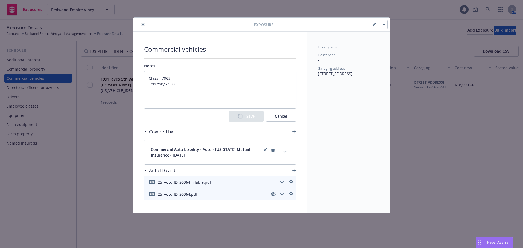
type textarea "x"
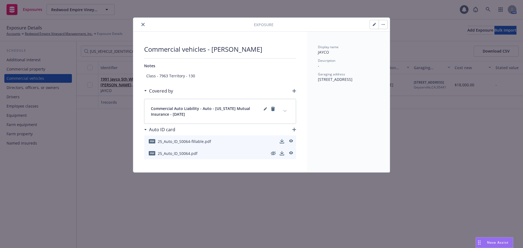
click at [141, 23] on button "close" at bounding box center [143, 24] width 7 height 7
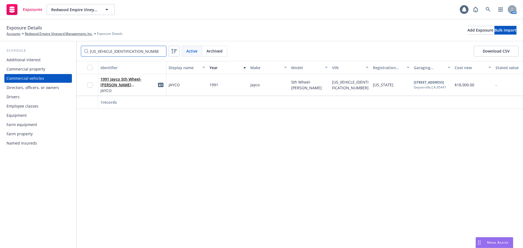
drag, startPoint x: 140, startPoint y: 54, endPoint x: 10, endPoint y: 61, distance: 129.6
click at [42, 60] on div "Schedule Additional interest Commercial property Commercial vehicles Directors,…" at bounding box center [261, 144] width 523 height 207
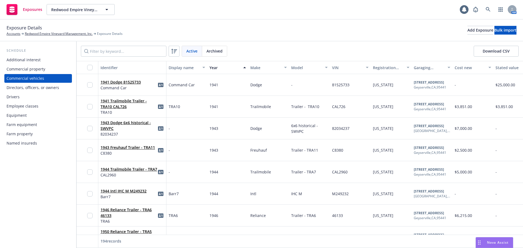
click at [137, 57] on div "Active Archived Download CSV" at bounding box center [300, 51] width 447 height 20
click at [139, 54] on input "Filter by keyword..." at bounding box center [124, 51] width 86 height 11
paste input "15636"
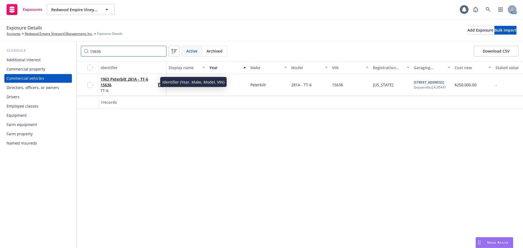
type input "15636"
click at [134, 79] on link "1963 Peterbilt 281A - TT-6 15636" at bounding box center [125, 82] width 48 height 11
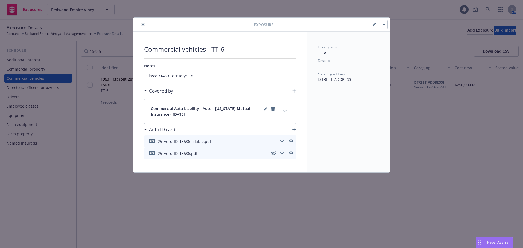
click at [373, 25] on icon "button" at bounding box center [374, 24] width 3 height 3
type textarea "x"
select select "CA"
select select "SERVICE"
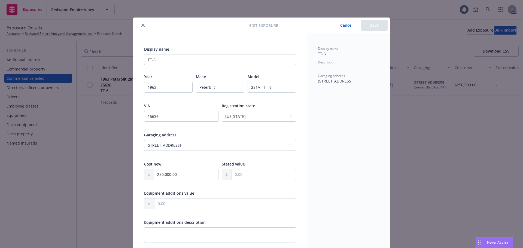
drag, startPoint x: 140, startPoint y: 26, endPoint x: 154, endPoint y: 46, distance: 24.4
click at [141, 26] on icon "close" at bounding box center [142, 25] width 3 height 3
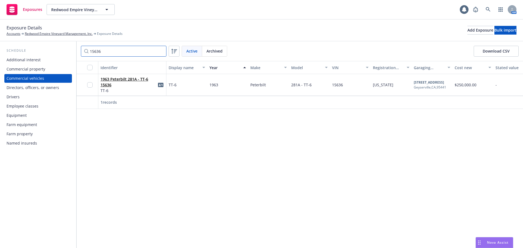
drag, startPoint x: 119, startPoint y: 52, endPoint x: 0, endPoint y: 65, distance: 119.6
click at [45, 60] on div "Schedule Additional interest Commercial property Commercial vehicles Directors,…" at bounding box center [261, 144] width 523 height 207
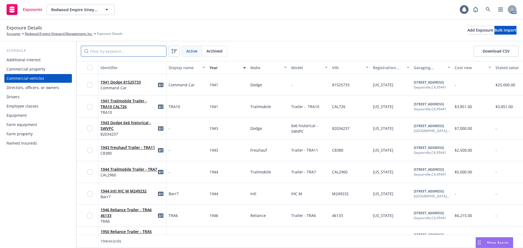
click at [123, 54] on input "Filter by keyword..." at bounding box center [124, 51] width 86 height 11
paste input "BC645801"
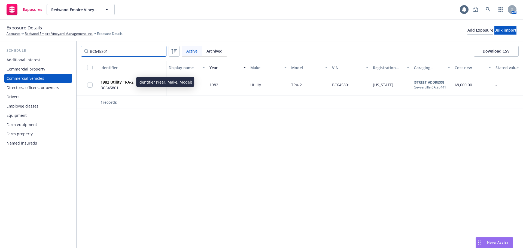
type input "BC645801"
click at [121, 83] on link "1982 Utility TRA-2" at bounding box center [117, 82] width 33 height 5
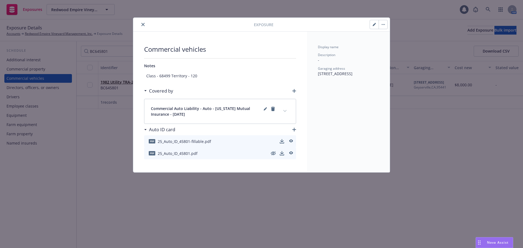
click at [376, 26] on button "button" at bounding box center [374, 24] width 9 height 9
type textarea "x"
select select "CA"
select select "SERVICE"
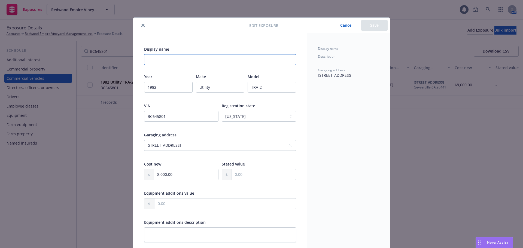
click at [162, 63] on input "Display name" at bounding box center [220, 59] width 152 height 11
click at [156, 58] on input "Display name" at bounding box center [220, 59] width 152 height 11
paste input "TRA2"
type textarea "x"
type input "TRA2"
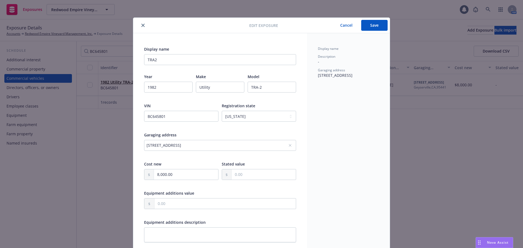
click at [370, 26] on button "Save" at bounding box center [374, 25] width 26 height 11
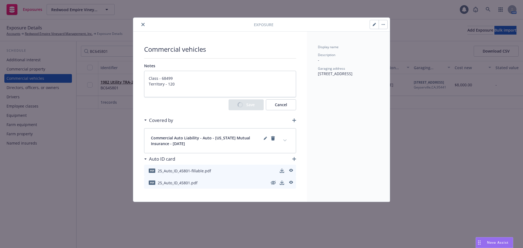
type textarea "x"
click at [143, 22] on button "close" at bounding box center [143, 24] width 7 height 7
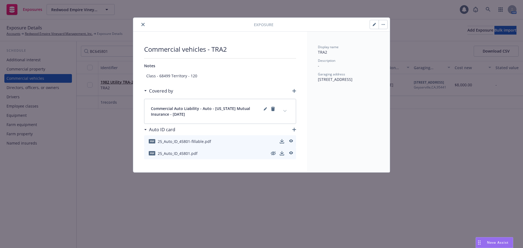
click at [146, 25] on div at bounding box center [194, 24] width 119 height 7
click at [144, 23] on icon "close" at bounding box center [142, 24] width 3 height 3
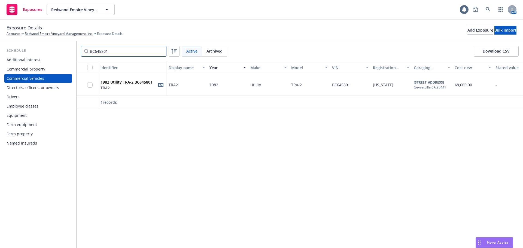
drag, startPoint x: 64, startPoint y: 60, endPoint x: 0, endPoint y: 67, distance: 64.2
click at [0, 65] on div "Schedule Additional interest Commercial property Commercial vehicles Directors,…" at bounding box center [261, 144] width 523 height 207
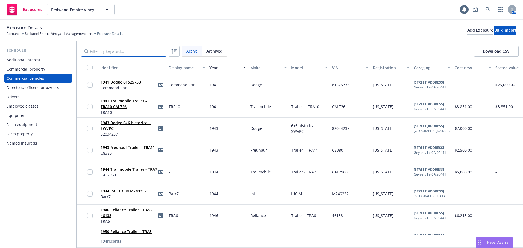
click at [106, 50] on input "Filter by keyword..." at bounding box center [124, 51] width 86 height 11
paste input "[US_VEHICLE_IDENTIFICATION_NUMBER]"
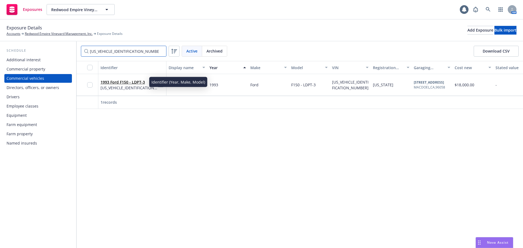
type input "[US_VEHICLE_IDENTIFICATION_NUMBER]"
click at [135, 82] on link "1993 Ford F150 - LDPT-3" at bounding box center [123, 82] width 44 height 5
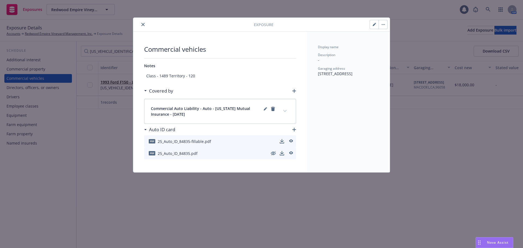
click at [374, 23] on icon "button" at bounding box center [374, 24] width 3 height 3
type textarea "x"
select select "CA"
select select "SERVICE"
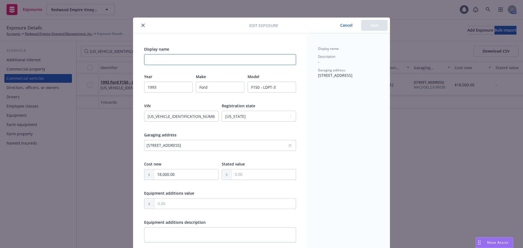
click at [214, 61] on input "Display name" at bounding box center [220, 59] width 152 height 11
paste input "LD PT-3"
type textarea "x"
type input "LD PT-3"
click at [379, 28] on button "Save" at bounding box center [374, 25] width 26 height 11
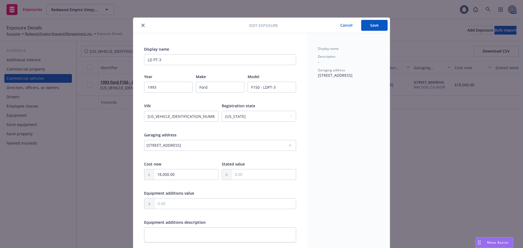
type textarea "x"
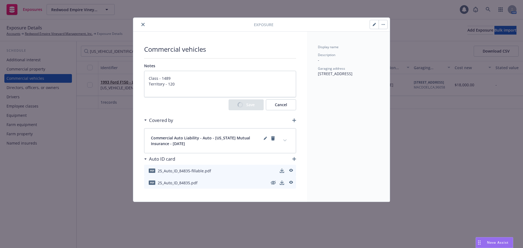
click at [143, 24] on icon "close" at bounding box center [142, 24] width 3 height 3
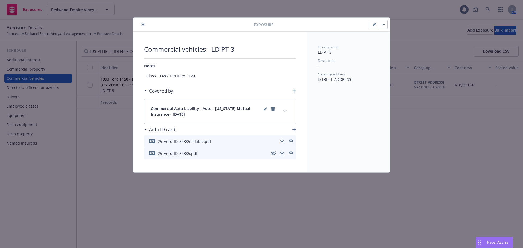
click at [144, 24] on icon "close" at bounding box center [142, 24] width 3 height 3
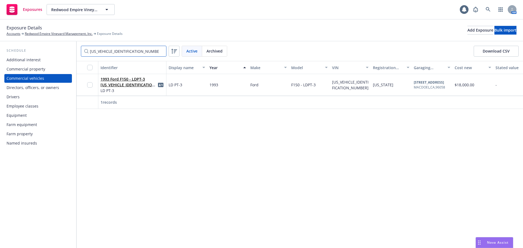
drag, startPoint x: 111, startPoint y: 53, endPoint x: 0, endPoint y: 55, distance: 111.2
click at [22, 54] on div "Schedule Additional interest Commercial property Commercial vehicles Directors,…" at bounding box center [261, 144] width 523 height 207
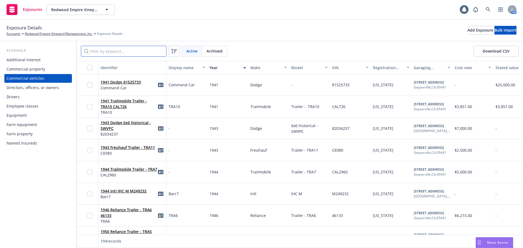
click at [138, 52] on input "Filter by keyword..." at bounding box center [124, 51] width 86 height 11
paste input "[US_VEHICLE_IDENTIFICATION_NUMBER]"
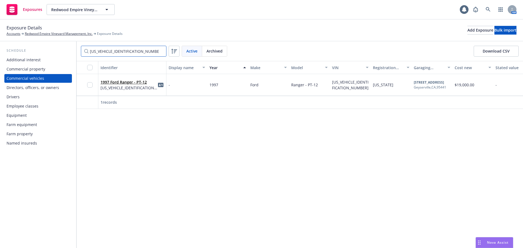
type input "[US_VEHICLE_IDENTIFICATION_NUMBER]"
click at [123, 86] on span "[US_VEHICLE_IDENTIFICATION_NUMBER]" at bounding box center [129, 88] width 57 height 6
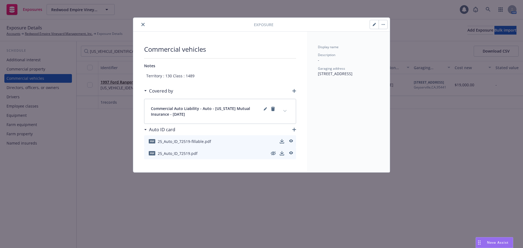
click at [375, 27] on button "button" at bounding box center [374, 24] width 9 height 9
type textarea "x"
select select "CA"
select select "SERVICE"
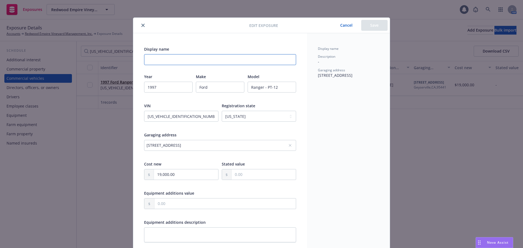
click at [172, 60] on input "Display name" at bounding box center [220, 59] width 152 height 11
paste input "PT-12"
type input "PT-12"
type textarea "x"
type input "PT-12"
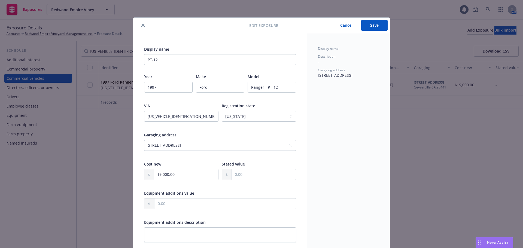
click at [373, 27] on button "Save" at bounding box center [374, 25] width 26 height 11
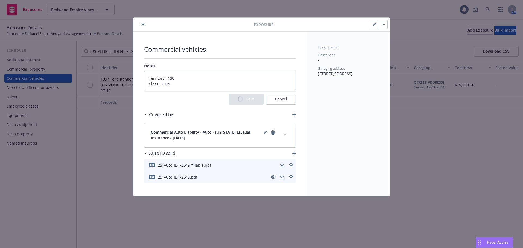
type textarea "x"
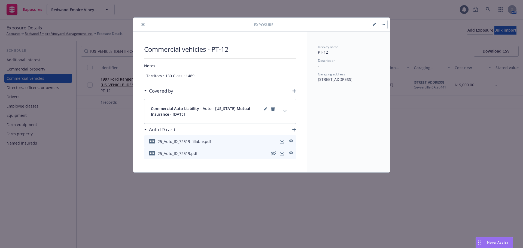
click at [144, 25] on icon "close" at bounding box center [142, 24] width 3 height 3
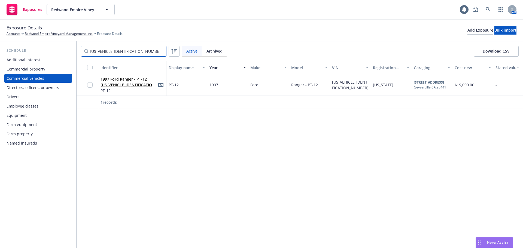
drag, startPoint x: 103, startPoint y: 52, endPoint x: 20, endPoint y: 49, distance: 82.9
click at [48, 53] on div "Schedule Additional interest Commercial property Commercial vehicles Directors,…" at bounding box center [261, 144] width 523 height 207
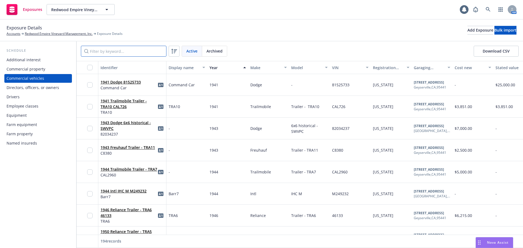
click at [114, 51] on input "Filter by keyword..." at bounding box center [124, 51] width 86 height 11
paste input "C8380"
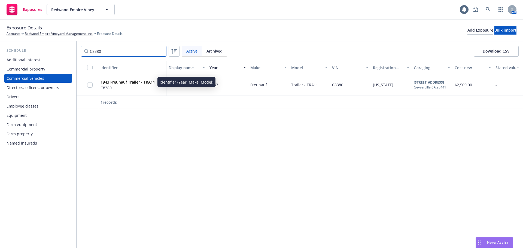
type input "C8380"
click at [136, 83] on link "1943 Freuhauf Trailer - TRA11" at bounding box center [128, 82] width 55 height 5
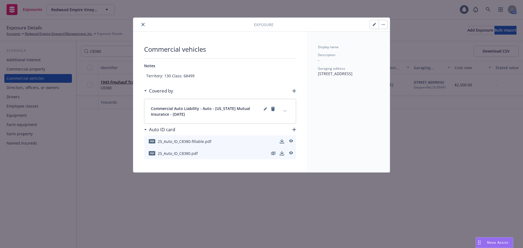
click at [376, 26] on button "button" at bounding box center [374, 24] width 9 height 9
type textarea "x"
select select "CA"
select select "SERVICE"
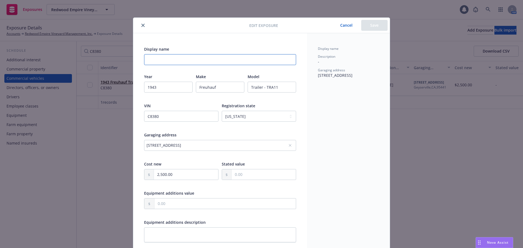
click at [163, 55] on input "Display name" at bounding box center [220, 59] width 152 height 11
click at [177, 54] on input "Display name" at bounding box center [220, 59] width 152 height 11
paste input "TRA11"
type textarea "x"
type input "TRA11"
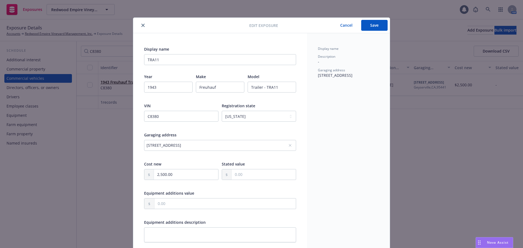
click at [375, 23] on button "Save" at bounding box center [374, 25] width 26 height 11
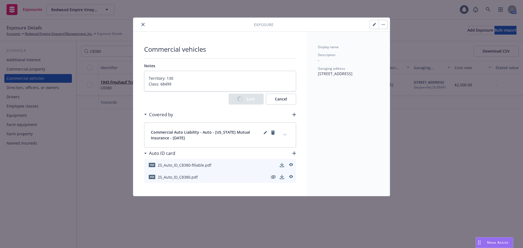
type textarea "x"
click at [144, 25] on icon "close" at bounding box center [142, 24] width 3 height 3
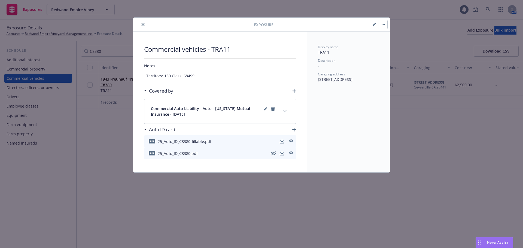
click at [145, 25] on button "close" at bounding box center [143, 24] width 7 height 7
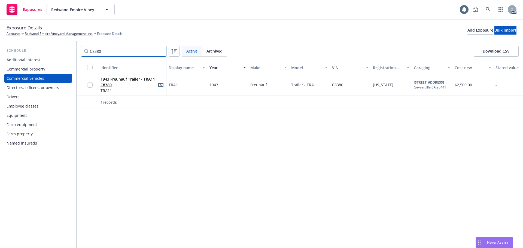
click at [11, 50] on div "Schedule Additional interest Commercial property Commercial vehicles Directors,…" at bounding box center [261, 144] width 523 height 207
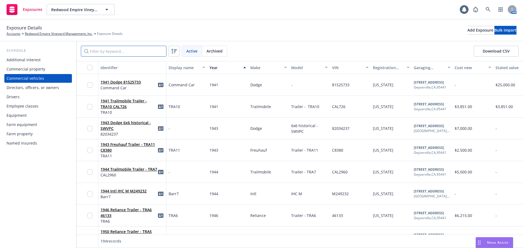
click at [141, 52] on input "Filter by keyword..." at bounding box center [124, 51] width 86 height 11
paste input "CAL726"
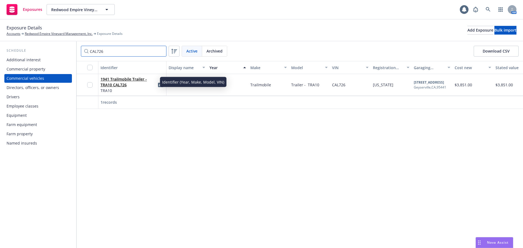
type input "CAL726"
click at [109, 85] on link "1941 Trailmobile Trailer - TRA10 CAL726" at bounding box center [124, 82] width 46 height 11
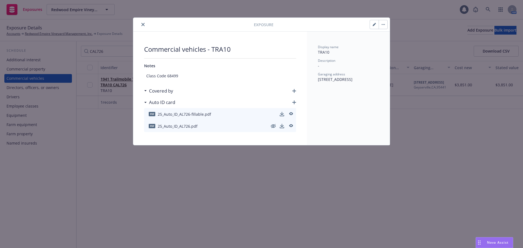
click at [376, 25] on icon "button" at bounding box center [374, 24] width 3 height 3
type textarea "x"
select select "CA"
select select "SERVICE_TRAILER"
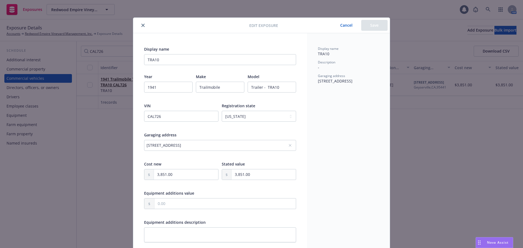
click at [142, 25] on icon "close" at bounding box center [142, 25] width 3 height 3
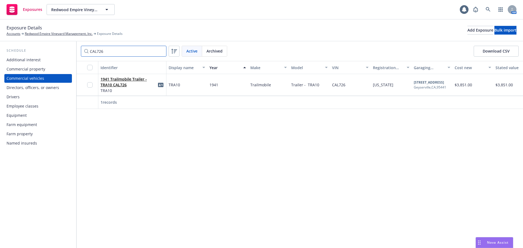
click at [43, 54] on div "Schedule Additional interest Commercial property Commercial vehicles Directors,…" at bounding box center [261, 144] width 523 height 207
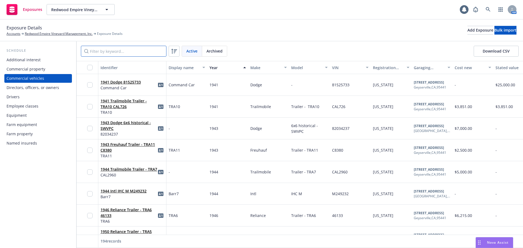
click at [124, 53] on input "Filter by keyword..." at bounding box center [124, 51] width 86 height 11
paste input "[US_VEHICLE_IDENTIFICATION_NUMBER]"
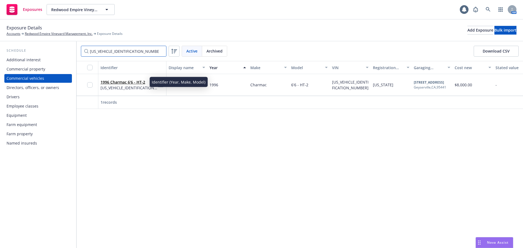
type input "[US_VEHICLE_IDENTIFICATION_NUMBER]"
click at [133, 83] on link "1996 Charmac 6'6 - HT-2" at bounding box center [123, 82] width 45 height 5
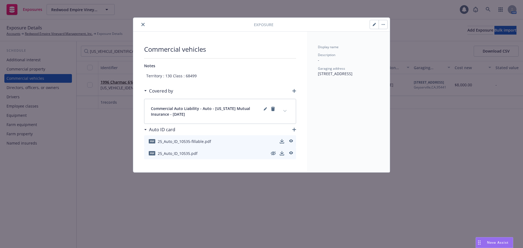
click at [375, 22] on button "button" at bounding box center [374, 24] width 9 height 9
type textarea "x"
select select "CA"
select select "SERVICE"
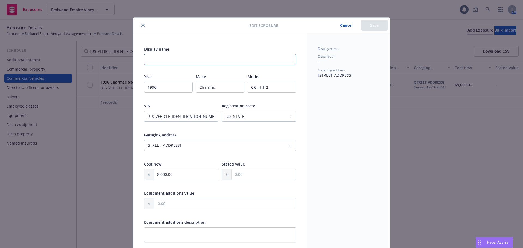
click at [160, 56] on input "Display name" at bounding box center [220, 59] width 152 height 11
click at [161, 60] on input "Display name" at bounding box center [220, 59] width 152 height 11
paste input "HT-2"
type input "HT-2"
type textarea "x"
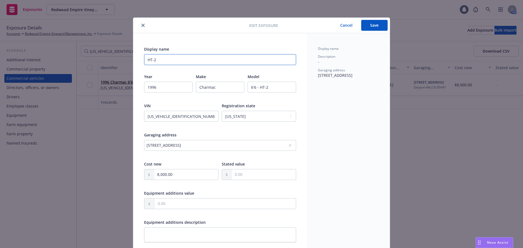
type input "HT-2"
click at [371, 25] on button "Save" at bounding box center [374, 25] width 26 height 11
type textarea "x"
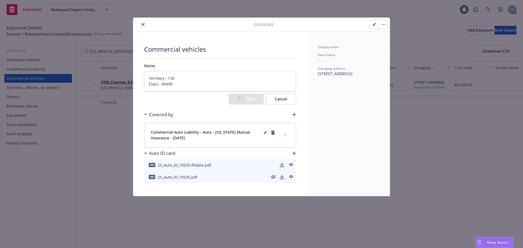
click at [141, 24] on button "close" at bounding box center [143, 24] width 7 height 7
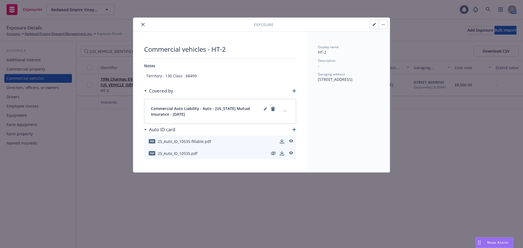
drag, startPoint x: 142, startPoint y: 23, endPoint x: 145, endPoint y: 25, distance: 3.1
click at [143, 23] on button "close" at bounding box center [143, 24] width 7 height 7
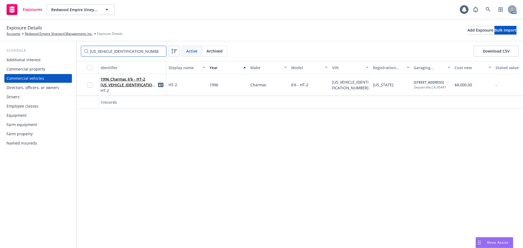
drag, startPoint x: 132, startPoint y: 55, endPoint x: 34, endPoint y: 60, distance: 99.1
click at [34, 60] on div "Schedule Additional interest Commercial property Commercial vehicles Directors,…" at bounding box center [261, 144] width 523 height 207
paste input "22507"
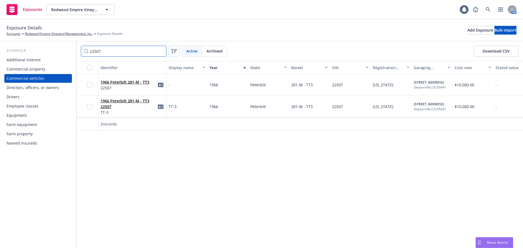
type input "22507"
click at [89, 84] on input "checkbox" at bounding box center [89, 84] width 5 height 5
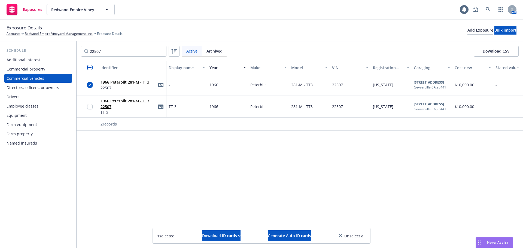
click at [353, 237] on span "Unselect all" at bounding box center [354, 236] width 21 height 6
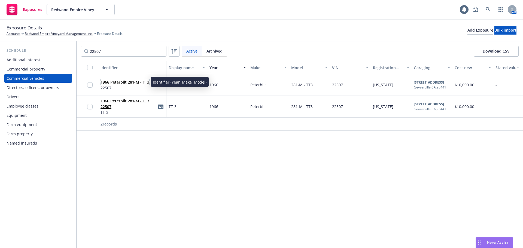
click at [128, 83] on link "1966 Peterbilt 281-M - TT3" at bounding box center [125, 82] width 49 height 5
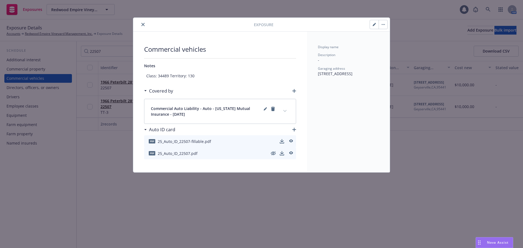
click at [377, 26] on button "button" at bounding box center [374, 24] width 9 height 9
type textarea "x"
select select "CA"
select select "SERVICE"
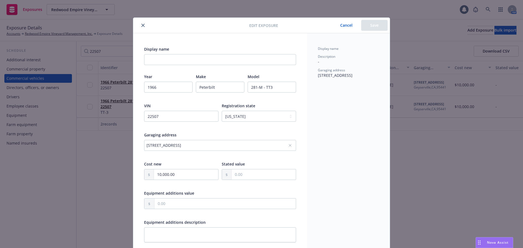
click at [140, 23] on button "close" at bounding box center [143, 25] width 7 height 7
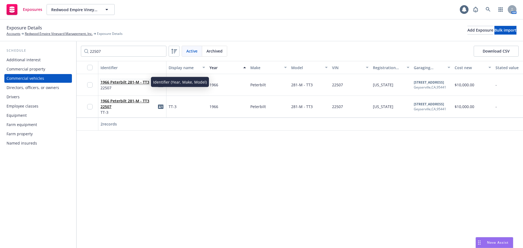
click at [115, 81] on link "1966 Peterbilt 281-M - TT3" at bounding box center [125, 82] width 49 height 5
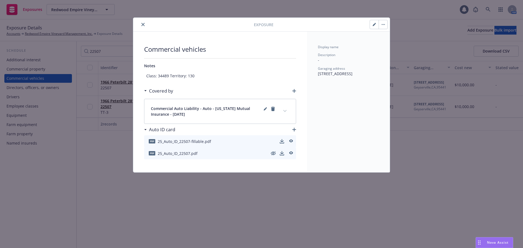
click at [386, 25] on button "button" at bounding box center [383, 24] width 9 height 9
click at [398, 40] on link "Archive" at bounding box center [394, 39] width 31 height 11
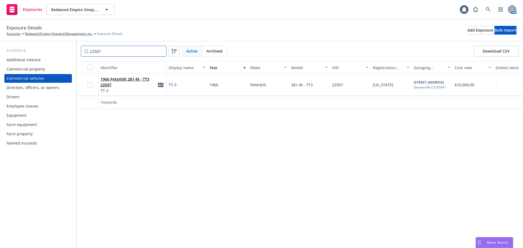
drag, startPoint x: 78, startPoint y: 52, endPoint x: 8, endPoint y: 57, distance: 70.5
click at [8, 57] on div "Schedule Additional interest Commercial property Commercial vehicles Directors,…" at bounding box center [261, 144] width 523 height 207
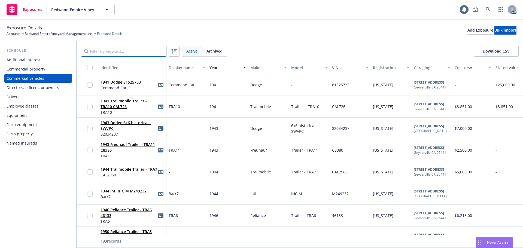
click at [114, 51] on input "Filter by keyword..." at bounding box center [124, 51] width 86 height 11
paste input "4J37726"
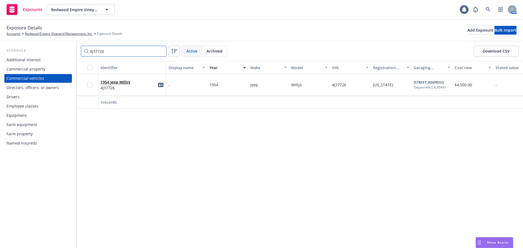
type input "4J37726"
click at [119, 80] on link "1954 Jeep Willys" at bounding box center [116, 82] width 30 height 5
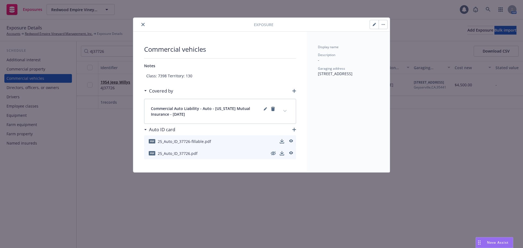
click at [375, 26] on icon "button" at bounding box center [374, 24] width 3 height 3
type textarea "x"
select select "CA"
select select "SERVICE"
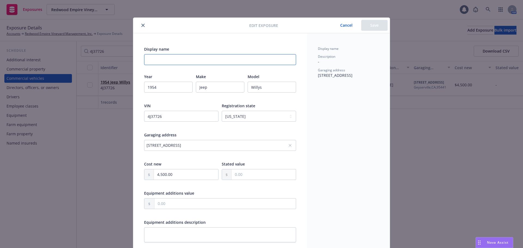
click at [168, 57] on input "Display name" at bounding box center [220, 59] width 152 height 11
click at [160, 62] on input "Display name" at bounding box center [220, 59] width 152 height 11
paste input "[PERSON_NAME]'s Jeep"
type input "[PERSON_NAME]'s Jeep"
type textarea "x"
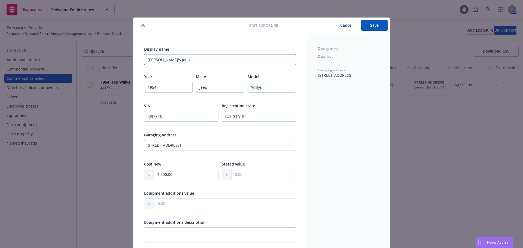
type input "[PERSON_NAME]'s Jeep"
click at [371, 26] on button "Save" at bounding box center [374, 25] width 26 height 11
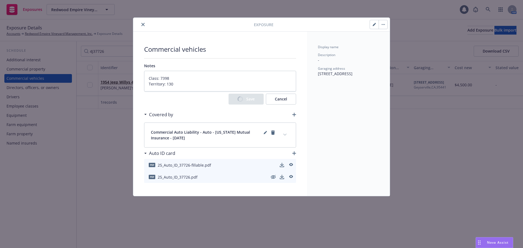
type textarea "x"
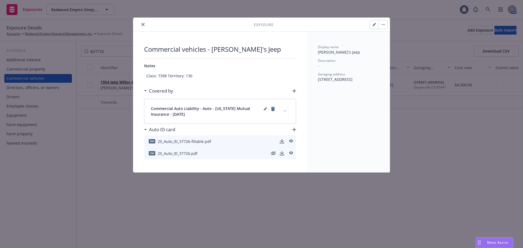
click at [142, 25] on icon "close" at bounding box center [142, 24] width 3 height 3
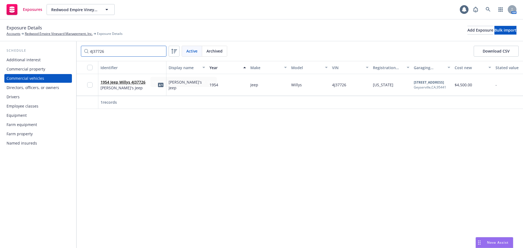
drag, startPoint x: 127, startPoint y: 52, endPoint x: 0, endPoint y: 44, distance: 127.0
click at [13, 50] on div "Schedule Additional interest Commercial property Commercial vehicles Directors,…" at bounding box center [261, 144] width 523 height 207
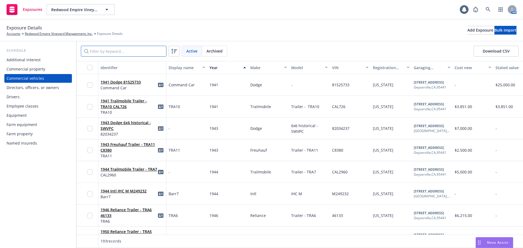
click at [114, 51] on input "Filter by keyword..." at bounding box center [124, 51] width 86 height 11
paste input "1FTSX31FOXEA61709"
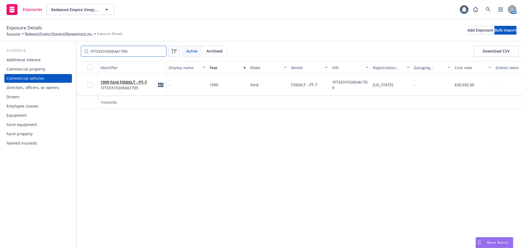
type input "1FTSX31FOXEA61709"
click at [130, 82] on link "1999 Ford F350XLT - PT-7" at bounding box center [124, 82] width 46 height 5
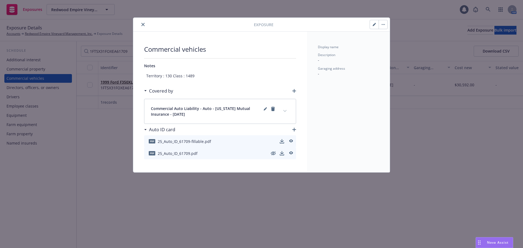
click at [374, 27] on button "button" at bounding box center [374, 24] width 9 height 9
type textarea "x"
select select "CA"
select select "SERVICE"
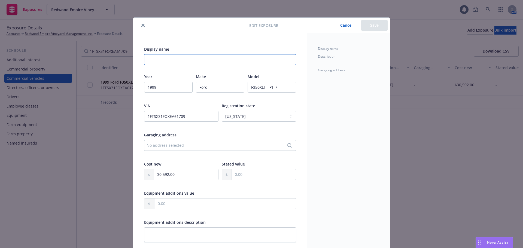
click at [167, 55] on input "Display name" at bounding box center [220, 59] width 152 height 11
paste input "PT-7"
type textarea "x"
type input "PT-7"
click at [375, 27] on button "Save" at bounding box center [374, 25] width 26 height 11
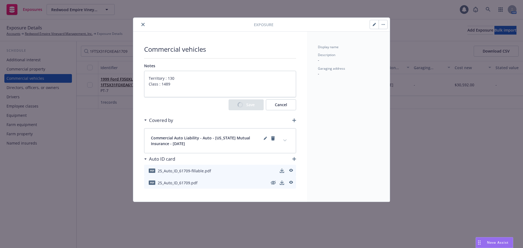
type textarea "x"
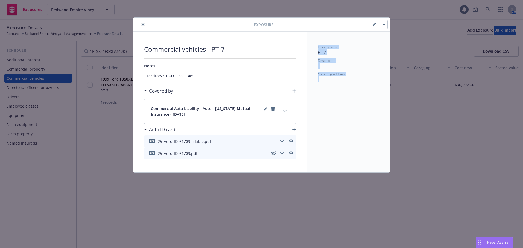
drag, startPoint x: 327, startPoint y: 233, endPoint x: 241, endPoint y: 240, distance: 86.5
click at [265, 248] on html "Exposures Redwood Empire Vineyard Management, Inc. Redwood Empire Vineyard Mana…" at bounding box center [261, 124] width 523 height 248
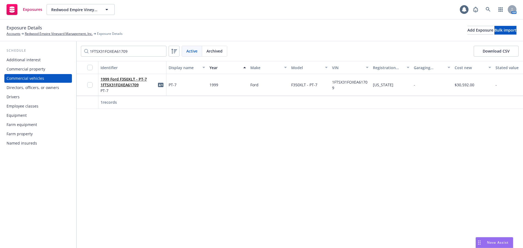
drag, startPoint x: 241, startPoint y: 240, endPoint x: 282, endPoint y: 182, distance: 71.1
click at [253, 218] on div "Identifier Display name Year Make Model VIN Registration state Garaging address…" at bounding box center [300, 154] width 447 height 187
drag, startPoint x: 277, startPoint y: 167, endPoint x: 282, endPoint y: 150, distance: 17.8
click at [276, 168] on div "Identifier Display name Year Make Model VIN Registration state Garaging address…" at bounding box center [300, 154] width 447 height 187
click at [282, 150] on div "Identifier Display name Year Make Model VIN Registration state Garaging address…" at bounding box center [300, 154] width 447 height 187
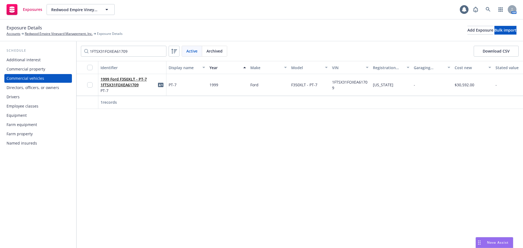
click at [259, 219] on div "Identifier Display name Year Make Model VIN Registration state Garaging address…" at bounding box center [300, 154] width 447 height 187
drag, startPoint x: 105, startPoint y: 64, endPoint x: 83, endPoint y: 69, distance: 22.0
click at [88, 68] on div "1FTSX31FOXEA61709 Active Archived Download CSV Identifier Display name Year Mak…" at bounding box center [300, 144] width 447 height 207
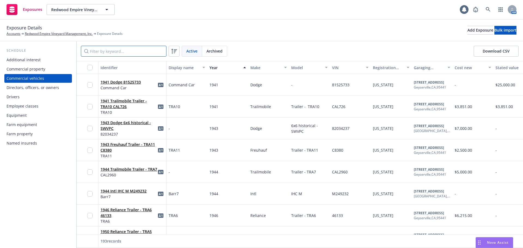
click at [150, 49] on input "Filter by keyword..." at bounding box center [124, 51] width 86 height 11
paste input "CAL2960"
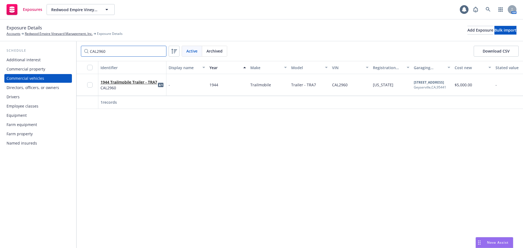
type input "CAL2960"
click at [136, 83] on link "1944 Trailmobile Trailer - TRA7" at bounding box center [129, 82] width 57 height 5
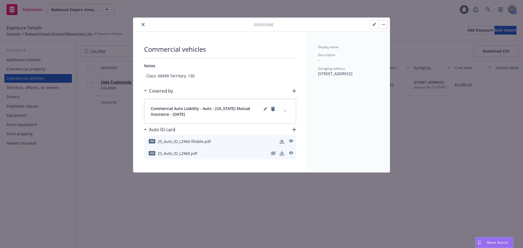
click at [371, 26] on button "button" at bounding box center [374, 24] width 9 height 9
type textarea "x"
select select "CA"
select select "SERVICE"
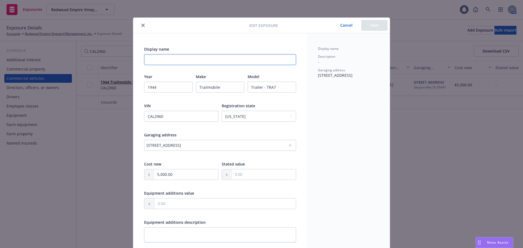
click at [273, 61] on input "Display name" at bounding box center [220, 59] width 152 height 11
paste input "TRA7"
type input "TRA7"
click at [376, 27] on button "Save" at bounding box center [374, 25] width 26 height 11
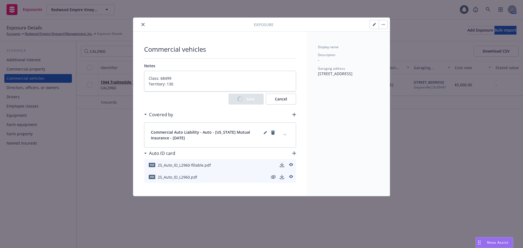
type textarea "x"
click at [143, 24] on icon "close" at bounding box center [142, 24] width 3 height 3
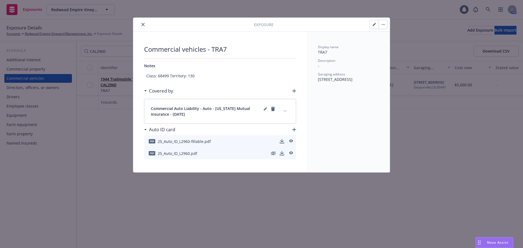
click at [143, 22] on button "close" at bounding box center [143, 24] width 7 height 7
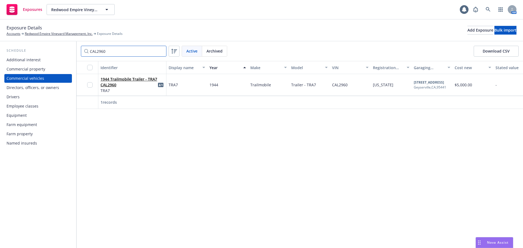
drag, startPoint x: 130, startPoint y: 50, endPoint x: 2, endPoint y: 51, distance: 128.1
click at [20, 51] on div "Schedule Additional interest Commercial property Commercial vehicles Directors,…" at bounding box center [261, 144] width 523 height 207
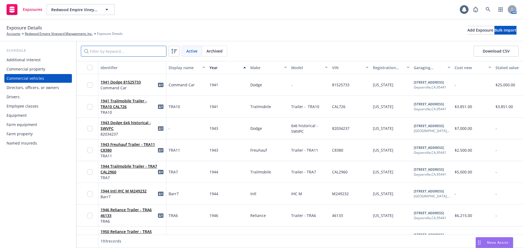
click at [138, 53] on input "Filter by keyword..." at bounding box center [124, 51] width 86 height 11
paste input "E20258"
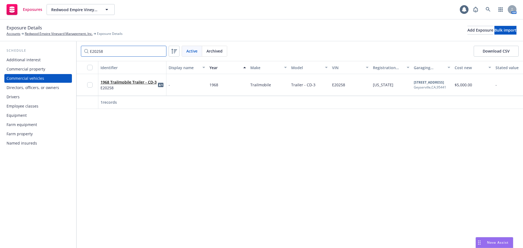
type input "E20258"
click at [134, 84] on link "1968 Trailmobile Trailer - CD-3" at bounding box center [129, 82] width 56 height 5
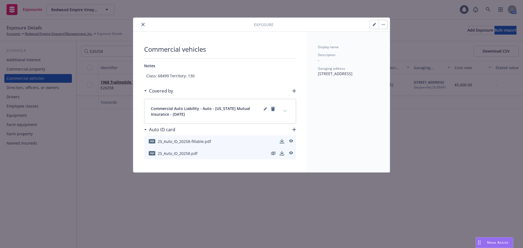
click at [376, 26] on icon "button" at bounding box center [374, 24] width 3 height 3
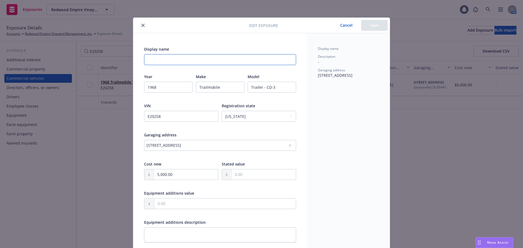
click at [173, 61] on input "Display name" at bounding box center [220, 59] width 152 height 11
paste input "CD-3"
click at [366, 23] on button "Save" at bounding box center [374, 25] width 26 height 11
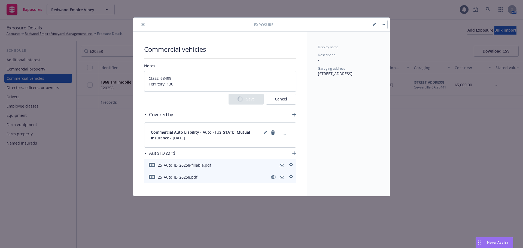
click at [144, 24] on icon "close" at bounding box center [142, 24] width 3 height 3
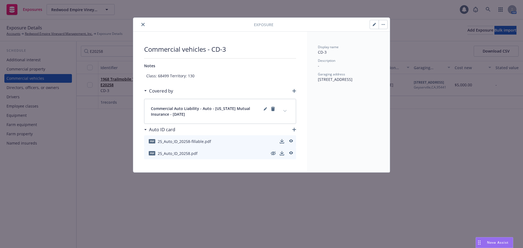
click at [145, 24] on button "close" at bounding box center [143, 24] width 7 height 7
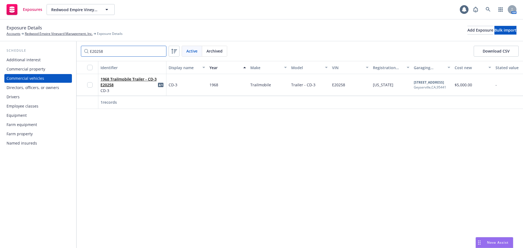
drag, startPoint x: 112, startPoint y: 47, endPoint x: 50, endPoint y: 52, distance: 61.7
click at [51, 52] on div "Schedule Additional interest Commercial property Commercial vehicles Directors,…" at bounding box center [261, 144] width 523 height 207
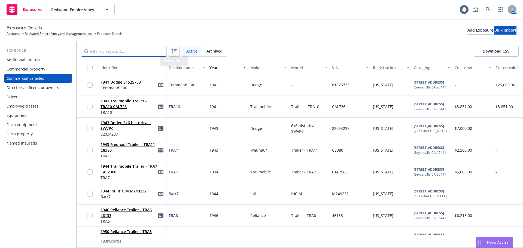
click at [145, 51] on input "Filter by keyword..." at bounding box center [124, 51] width 86 height 11
paste input "F20568"
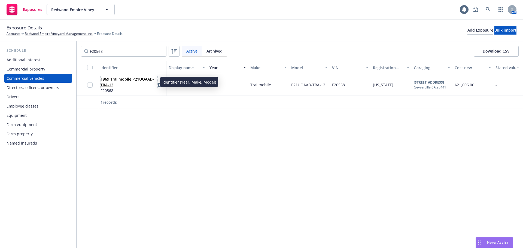
click at [140, 79] on link "1969 Trailmobile P21UOAAD-TRA-12" at bounding box center [127, 82] width 53 height 11
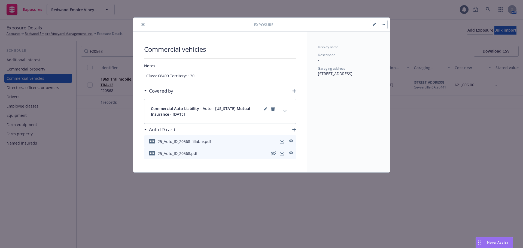
click at [376, 27] on button "button" at bounding box center [374, 24] width 9 height 9
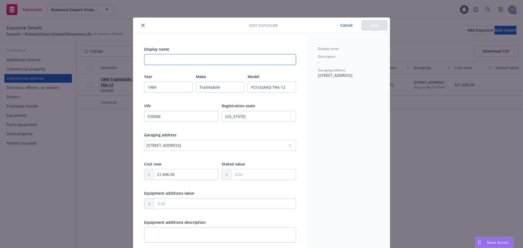
drag, startPoint x: 215, startPoint y: 55, endPoint x: 216, endPoint y: 59, distance: 4.2
click at [214, 58] on input "Display name" at bounding box center [220, 59] width 152 height 11
click at [166, 56] on input "Display name" at bounding box center [220, 59] width 152 height 11
paste input "TRA12"
click at [373, 25] on button "Save" at bounding box center [374, 25] width 26 height 11
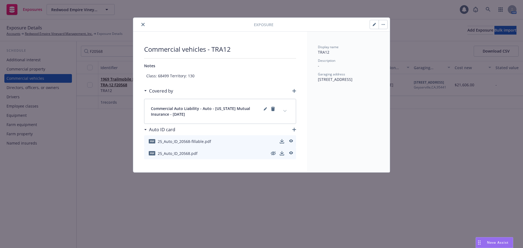
click at [143, 26] on icon "close" at bounding box center [142, 24] width 3 height 3
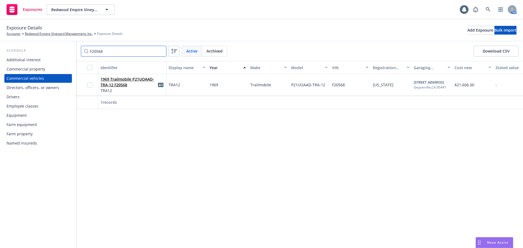
click at [71, 53] on div "Schedule Additional interest Commercial property Commercial vehicles Directors,…" at bounding box center [261, 144] width 523 height 207
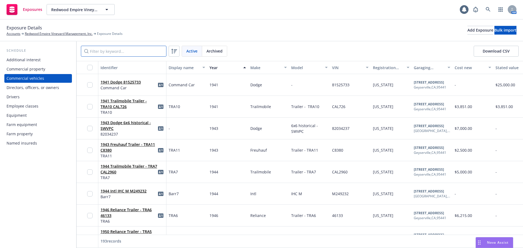
click at [132, 56] on input "Filter by keyword..." at bounding box center [124, 51] width 86 height 11
paste input "TRA13"
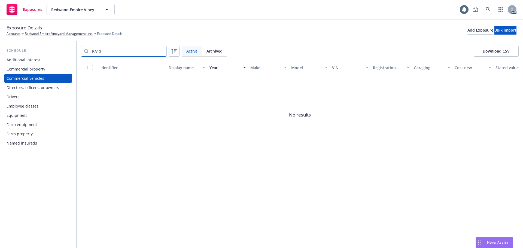
click at [75, 60] on div "Schedule Additional interest Commercial property Commercial vehicles Directors,…" at bounding box center [261, 144] width 523 height 207
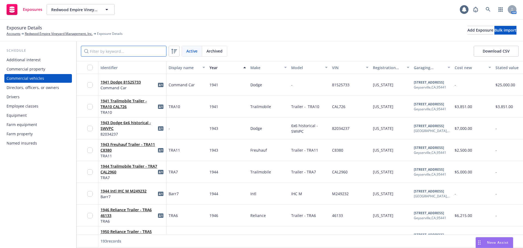
click at [119, 51] on input "Filter by keyword..." at bounding box center [124, 51] width 86 height 11
paste input "F20569"
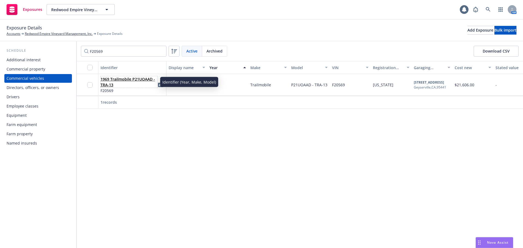
click at [126, 79] on link "1969 Trailmobile P21UOAAD - TRA-13" at bounding box center [128, 82] width 55 height 11
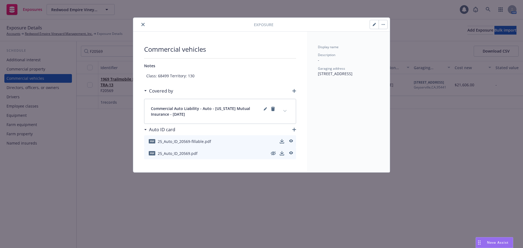
click at [374, 26] on button "button" at bounding box center [374, 24] width 9 height 9
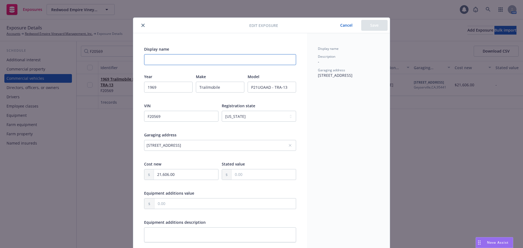
click at [160, 56] on input "Display name" at bounding box center [220, 59] width 152 height 11
paste input "F20569"
click at [88, 96] on div "Edit exposure Cancel Save Display name F20569 Year [DATE] Make Trailmobile Mode…" at bounding box center [261, 124] width 523 height 248
click at [179, 59] on input "Display name" at bounding box center [220, 59] width 152 height 11
paste input "TRA13"
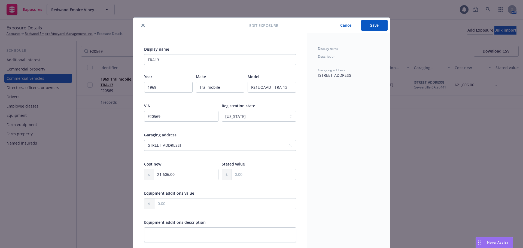
click at [351, 162] on div "Display name Description - Garaging address [STREET_ADDRESS]" at bounding box center [348, 195] width 83 height 325
click at [373, 26] on button "Save" at bounding box center [374, 25] width 26 height 11
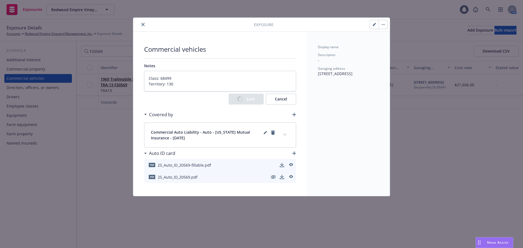
click at [142, 26] on icon "close" at bounding box center [142, 24] width 3 height 3
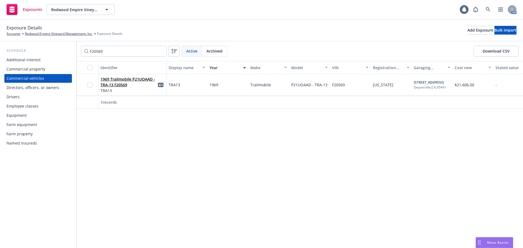
click at [203, 177] on div "Identifier Display name Year Make Model VIN Registration state Garaging address…" at bounding box center [300, 154] width 447 height 187
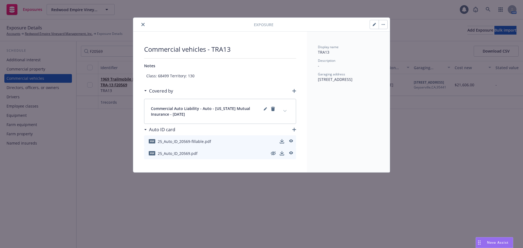
drag, startPoint x: 145, startPoint y: 26, endPoint x: 145, endPoint y: 34, distance: 8.7
click at [145, 26] on button "close" at bounding box center [143, 24] width 7 height 7
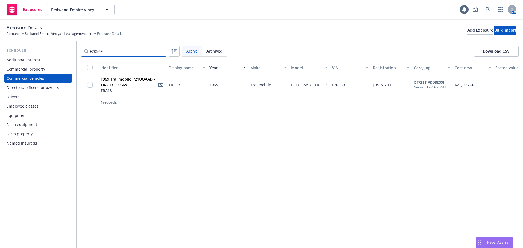
drag, startPoint x: 112, startPoint y: 52, endPoint x: 80, endPoint y: 65, distance: 34.0
click at [83, 64] on div "F20569 Active Archived Download CSV Identifier Display name Year Make Model VIN…" at bounding box center [300, 144] width 447 height 207
paste input "1TKAO4427EM034274"
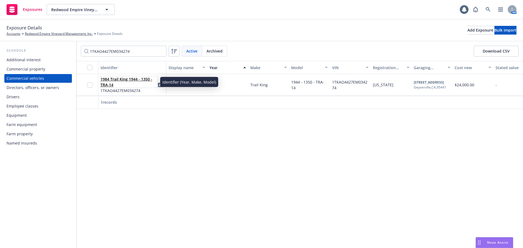
click at [134, 79] on link "1984 Trail King 1944 - 1350 - TRA-14" at bounding box center [127, 82] width 52 height 11
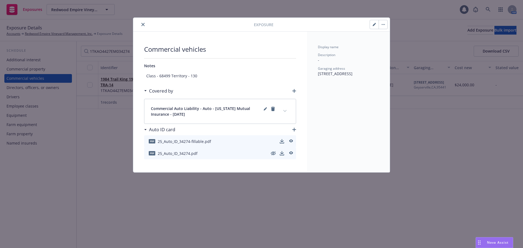
click at [374, 27] on button "button" at bounding box center [374, 24] width 9 height 9
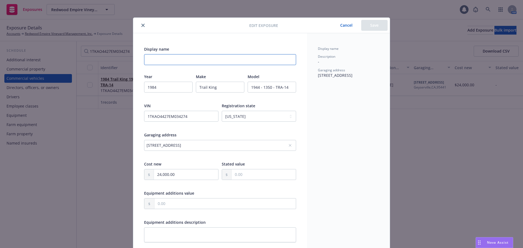
click at [183, 60] on input "Display name" at bounding box center [220, 59] width 152 height 11
paste input "TRA14"
click at [372, 24] on button "Save" at bounding box center [374, 25] width 26 height 11
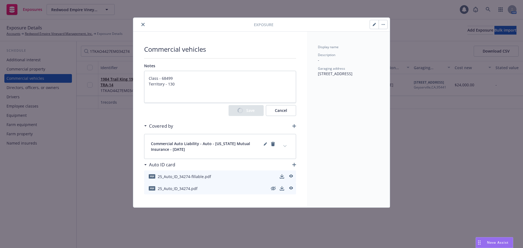
click at [142, 26] on button "close" at bounding box center [143, 24] width 7 height 7
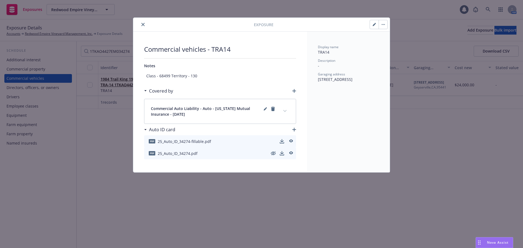
click at [143, 27] on button "close" at bounding box center [143, 24] width 7 height 7
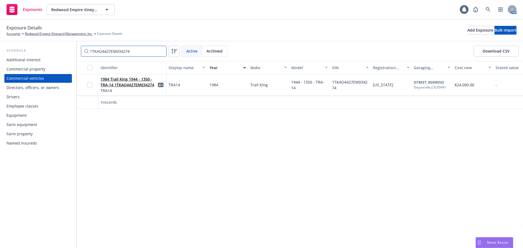
click at [38, 80] on div "Schedule Additional interest Commercial property Commercial vehicles Directors,…" at bounding box center [261, 144] width 523 height 207
paste input "FDWF37FXYEB76651"
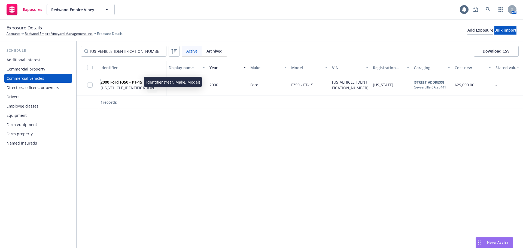
click at [131, 81] on link "2000 Ford F350 - PT-15" at bounding box center [122, 82] width 42 height 5
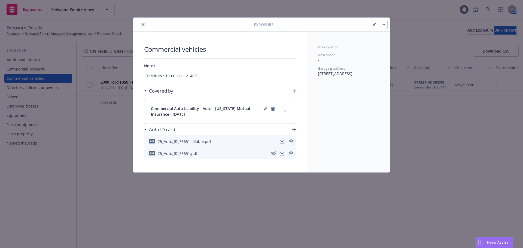
click at [342, 114] on div "Display name Description - Garaging address [STREET_ADDRESS]" at bounding box center [348, 102] width 83 height 141
click at [252, 47] on span "Commercial vehicles" at bounding box center [220, 49] width 152 height 9
click at [309, 28] on div at bounding box center [331, 24] width 114 height 9
click at [374, 26] on icon "button" at bounding box center [374, 24] width 3 height 3
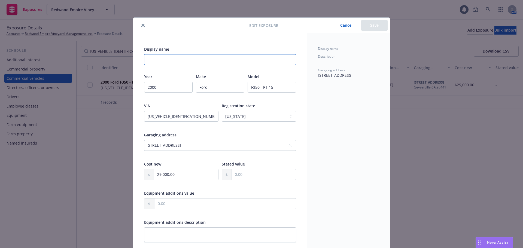
click at [188, 59] on input "Display name" at bounding box center [220, 59] width 152 height 11
click at [141, 28] on button "close" at bounding box center [143, 25] width 7 height 7
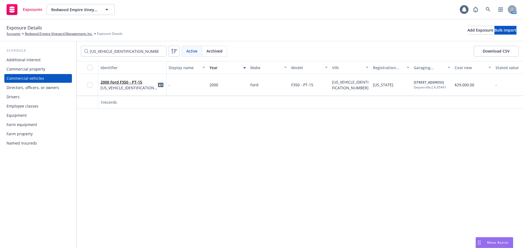
click at [341, 155] on div "Identifier Display name Year Make Model VIN Registration state Garaging address…" at bounding box center [300, 154] width 447 height 187
click at [124, 82] on link "2000 Ford F350 - PT-15" at bounding box center [122, 82] width 42 height 5
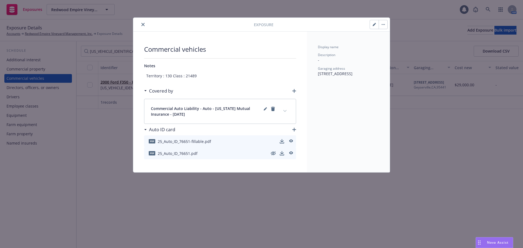
click at [376, 26] on button "button" at bounding box center [374, 24] width 9 height 9
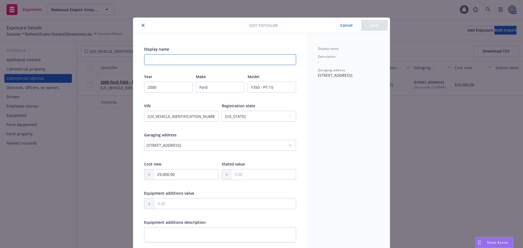
click at [191, 60] on input "Display name" at bounding box center [220, 59] width 152 height 11
paste input "PT-15"
click at [346, 112] on div "Display name Description - Garaging address [STREET_ADDRESS]" at bounding box center [348, 198] width 83 height 331
click at [373, 24] on button "Save" at bounding box center [374, 25] width 26 height 11
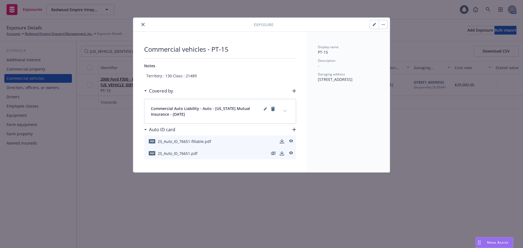
click at [144, 23] on icon "close" at bounding box center [142, 24] width 3 height 3
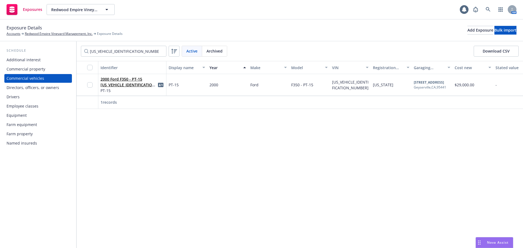
click at [302, 177] on div "Identifier Display name Year Make Model VIN Registration state Garaging address…" at bounding box center [300, 154] width 447 height 187
click at [250, 195] on div "Identifier Display name Year Make Model VIN Registration state Garaging address…" at bounding box center [300, 154] width 447 height 187
drag, startPoint x: 89, startPoint y: 57, endPoint x: 12, endPoint y: 62, distance: 77.6
click at [12, 62] on div "Schedule Additional interest Commercial property Commercial vehicles Directors,…" at bounding box center [261, 144] width 523 height 207
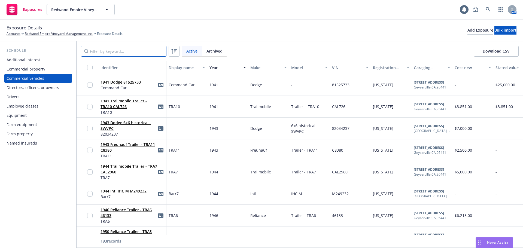
click at [108, 51] on input "Filter by keyword..." at bounding box center [124, 51] width 86 height 11
paste input "[US_VEHICLE_IDENTIFICATION_NUMBER]"
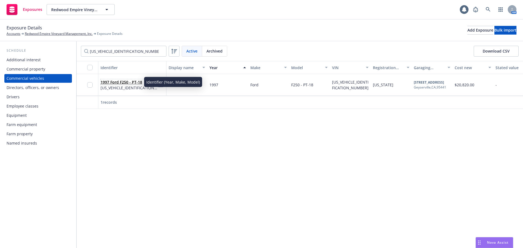
click at [129, 82] on link "1997 Ford F250 - PT-18" at bounding box center [122, 82] width 42 height 5
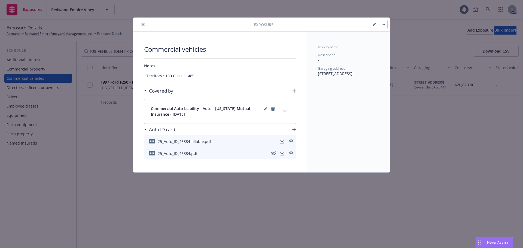
click at [373, 26] on button "button" at bounding box center [374, 24] width 9 height 9
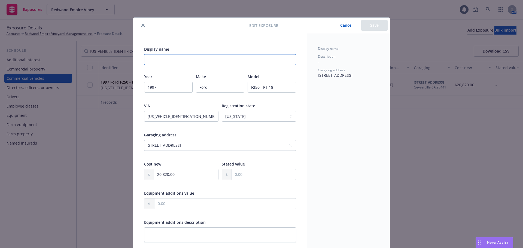
click at [215, 58] on input "Display name" at bounding box center [220, 59] width 152 height 11
paste input "PT-18"
click at [370, 20] on div "Edit exposure Cancel Save" at bounding box center [261, 26] width 257 height 16
click at [369, 27] on button "Save" at bounding box center [374, 25] width 26 height 11
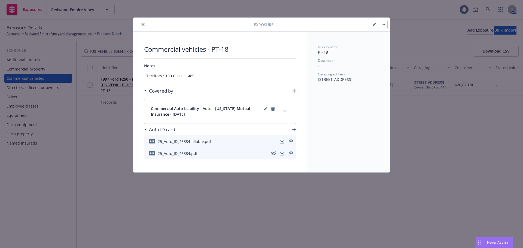
click at [143, 24] on icon "close" at bounding box center [142, 24] width 3 height 3
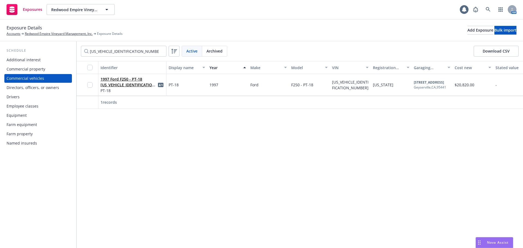
click at [156, 128] on div "Identifier Display name Year Make Model VIN Registration state Garaging address…" at bounding box center [300, 154] width 447 height 187
click at [394, 168] on div "Identifier Display name Year Make Model VIN Registration state Garaging address…" at bounding box center [300, 154] width 447 height 187
click at [243, 145] on div "Identifier Display name Year Make Model VIN Registration state Garaging address…" at bounding box center [300, 154] width 447 height 187
drag, startPoint x: 45, startPoint y: 70, endPoint x: 0, endPoint y: 80, distance: 45.8
click at [8, 78] on div "Schedule Additional interest Commercial property Commercial vehicles Directors,…" at bounding box center [261, 144] width 523 height 207
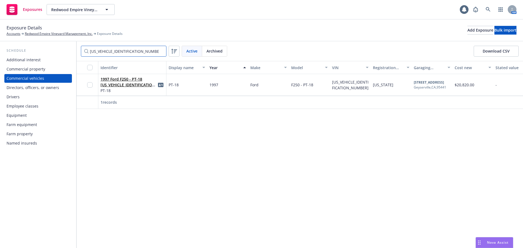
paste input "DA212KHA15082"
click at [145, 152] on div "Identifier Display name Year Make Model VIN Registration state Garaging address…" at bounding box center [300, 154] width 447 height 187
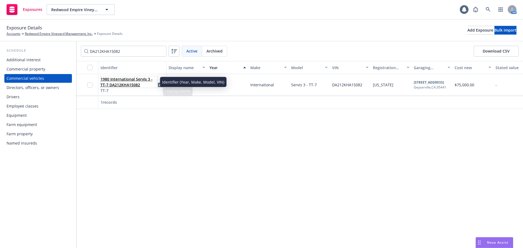
click at [127, 82] on link "1980 International Servis 3 - TT-7 DA212KHA15082" at bounding box center [127, 82] width 52 height 11
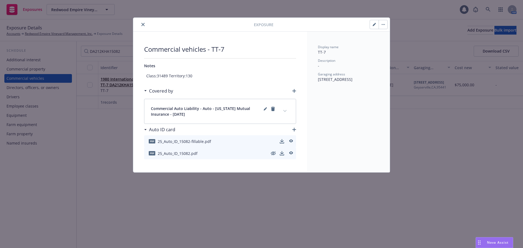
click at [377, 25] on button "button" at bounding box center [374, 24] width 9 height 9
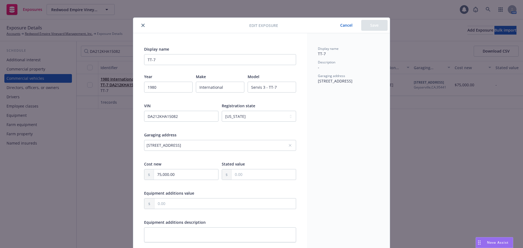
drag, startPoint x: 140, startPoint y: 25, endPoint x: 143, endPoint y: 28, distance: 4.5
click at [141, 26] on icon "close" at bounding box center [142, 25] width 3 height 3
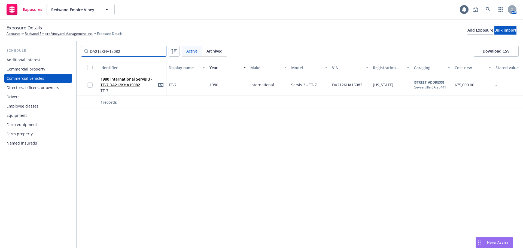
drag, startPoint x: 146, startPoint y: 47, endPoint x: 14, endPoint y: 81, distance: 137.0
click at [40, 77] on div "Schedule Additional interest Commercial property Commercial vehicles Directors,…" at bounding box center [261, 144] width 523 height 207
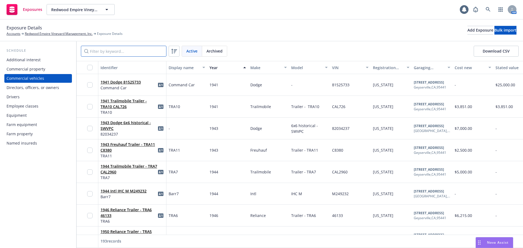
click at [110, 52] on input "Filter by keyword..." at bounding box center [124, 51] width 86 height 11
paste input "DA212KHA15082"
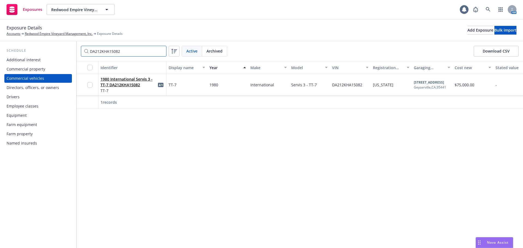
drag, startPoint x: 54, startPoint y: 55, endPoint x: 23, endPoint y: 54, distance: 31.1
click at [37, 55] on div "Schedule Additional interest Commercial property Commercial vehicles Directors,…" at bounding box center [261, 144] width 523 height 207
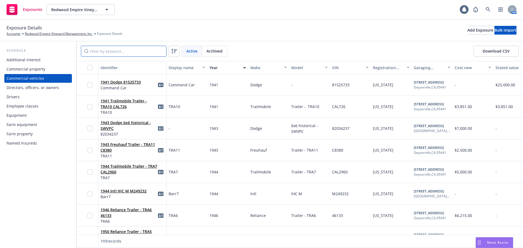
click at [112, 50] on input "Filter by keyword..." at bounding box center [124, 51] width 86 height 11
click at [113, 52] on input "Filter by keyword..." at bounding box center [124, 51] width 86 height 11
paste input "DA212KHA15082"
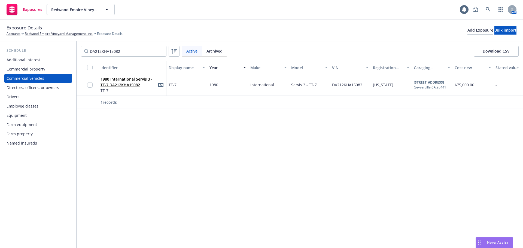
click at [204, 146] on div "Identifier Display name Year Make Model VIN Registration state Garaging address…" at bounding box center [300, 154] width 447 height 187
drag, startPoint x: 125, startPoint y: 51, endPoint x: 0, endPoint y: 91, distance: 131.8
click at [0, 74] on div "Schedule Additional interest Commercial property Commercial vehicles Directors,…" at bounding box center [261, 144] width 523 height 207
paste input "[US_VEHICLE_IDENTIFICATION_NUMBER]"
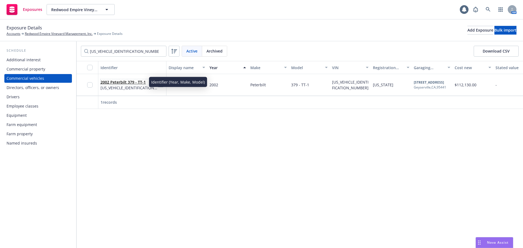
click at [137, 82] on link "2002 Peterbilt 379 - TT-1" at bounding box center [123, 82] width 45 height 5
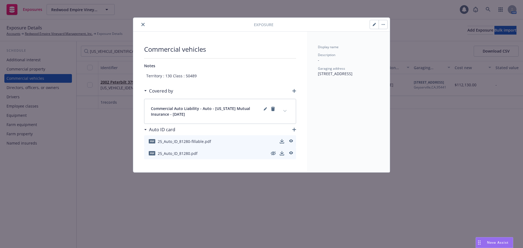
click at [374, 25] on icon "button" at bounding box center [374, 24] width 3 height 3
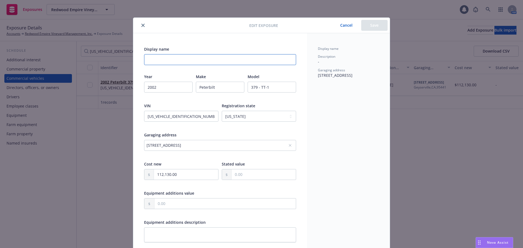
click at [201, 60] on input "Display name" at bounding box center [220, 59] width 152 height 11
paste input "TT-1"
click at [370, 25] on button "Save" at bounding box center [374, 25] width 26 height 11
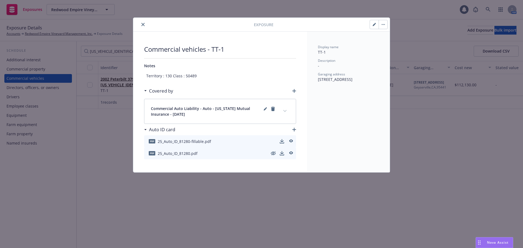
click at [143, 24] on icon "close" at bounding box center [142, 24] width 3 height 3
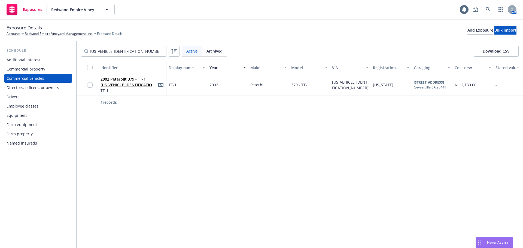
click at [325, 148] on div "Identifier Display name Year Make Model VIN Registration state Garaging address…" at bounding box center [300, 154] width 447 height 187
click at [320, 150] on div "Identifier Display name Year Make Model VIN Registration state Garaging address…" at bounding box center [300, 154] width 447 height 187
click at [286, 126] on div "Identifier Display name Year Make Model VIN Registration state Garaging address…" at bounding box center [300, 154] width 447 height 187
click at [445, 169] on div "Identifier Display name Year Make Model VIN Registration state Garaging address…" at bounding box center [300, 154] width 447 height 187
drag, startPoint x: 135, startPoint y: 52, endPoint x: 0, endPoint y: 67, distance: 135.7
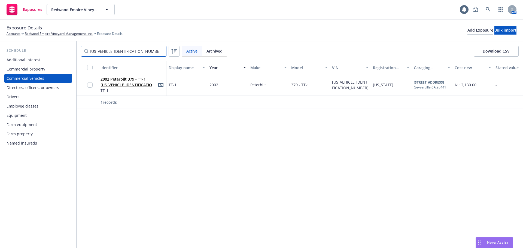
click at [29, 66] on div "Schedule Additional interest Commercial property Commercial vehicles Directors,…" at bounding box center [261, 144] width 523 height 207
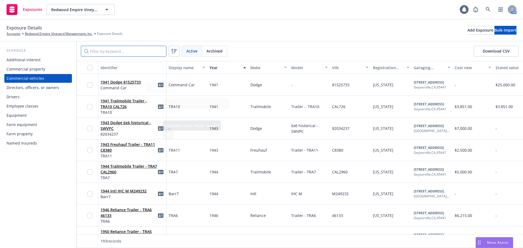
click at [109, 49] on input "Filter by keyword..." at bounding box center [124, 51] width 86 height 11
paste input "[US_VEHICLE_IDENTIFICATION_NUMBER]"
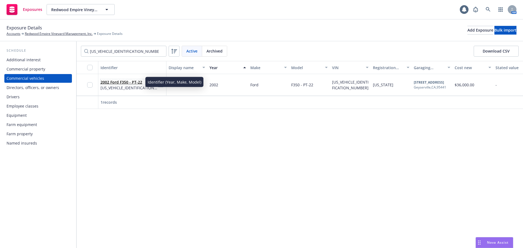
drag, startPoint x: 126, startPoint y: 82, endPoint x: 130, endPoint y: 83, distance: 4.2
click at [126, 81] on link "2002 Ford F350 - PT-22" at bounding box center [122, 82] width 42 height 5
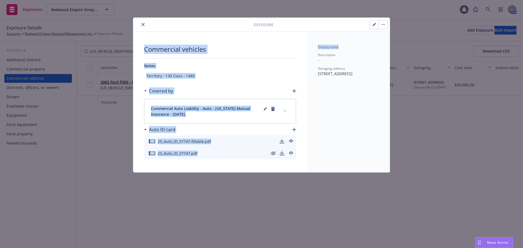
drag, startPoint x: 333, startPoint y: 26, endPoint x: 383, endPoint y: 47, distance: 54.4
click at [383, 47] on div "Exposure Commercial vehicles Notes Territory : 130 Class : 1489 Covered by Comm…" at bounding box center [261, 95] width 257 height 155
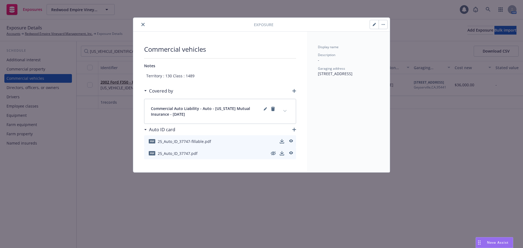
drag, startPoint x: 287, startPoint y: 19, endPoint x: 285, endPoint y: 22, distance: 3.3
click at [287, 21] on div "Exposure" at bounding box center [261, 25] width 257 height 14
click at [373, 26] on icon "button" at bounding box center [374, 24] width 3 height 3
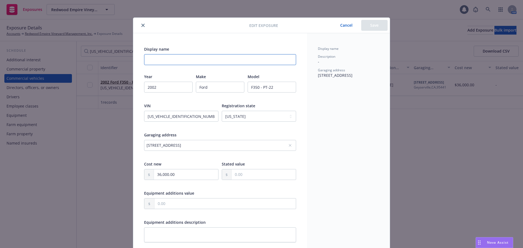
click at [252, 57] on input "Display name" at bounding box center [220, 59] width 152 height 11
paste input "PT-22"
click at [370, 25] on button "Save" at bounding box center [374, 25] width 26 height 11
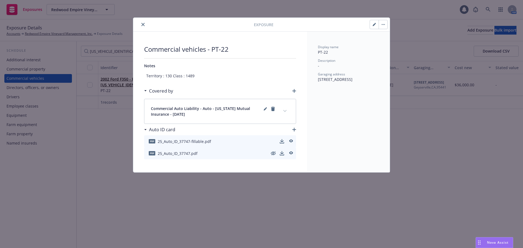
click at [141, 25] on button "close" at bounding box center [143, 24] width 7 height 7
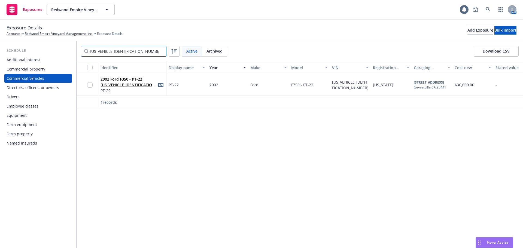
click at [20, 52] on div "Schedule Additional interest Commercial property Commercial vehicles Directors,…" at bounding box center [261, 144] width 523 height 207
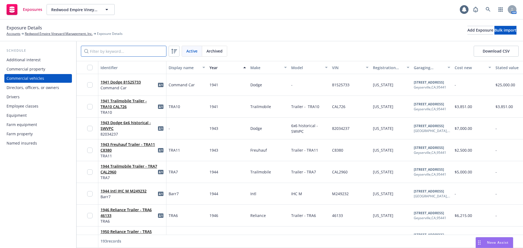
click at [114, 51] on input "Filter by keyword..." at bounding box center [124, 51] width 86 height 11
paste input "82034237"
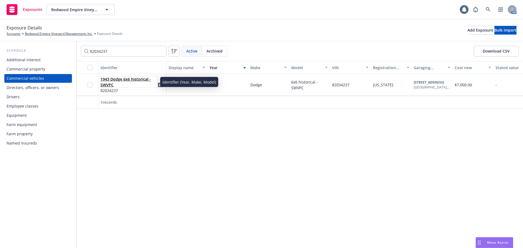
click at [135, 79] on link "1943 Dodge 6x6 historical - SWVPC" at bounding box center [126, 82] width 50 height 11
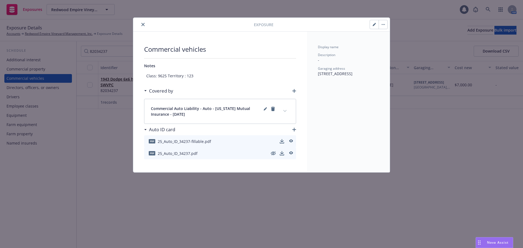
click at [377, 26] on button "button" at bounding box center [374, 24] width 9 height 9
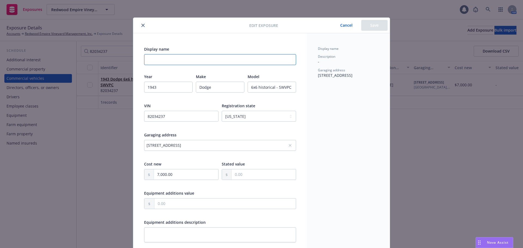
click at [198, 62] on input "Display name" at bounding box center [220, 59] width 152 height 11
click at [171, 62] on input "Display name" at bounding box center [220, 59] width 152 height 11
paste input "SWVPC"
click at [376, 28] on button "Save" at bounding box center [374, 25] width 26 height 11
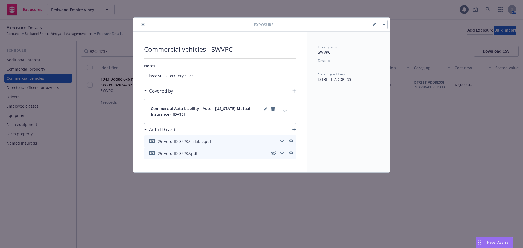
click at [145, 25] on button "close" at bounding box center [143, 24] width 7 height 7
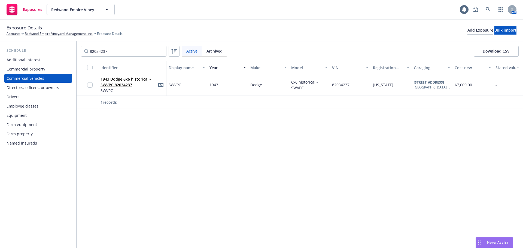
click at [182, 164] on div "Identifier Display name Year Make Model VIN Registration state Garaging address…" at bounding box center [300, 154] width 447 height 187
drag, startPoint x: 141, startPoint y: 55, endPoint x: 0, endPoint y: 63, distance: 141.4
click at [21, 59] on div "Schedule Additional interest Commercial property Commercial vehicles Directors,…" at bounding box center [261, 144] width 523 height 207
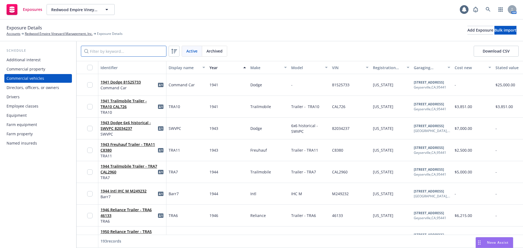
click at [116, 52] on input "Filter by keyword..." at bounding box center [124, 51] width 86 height 11
paste input "SE497383"
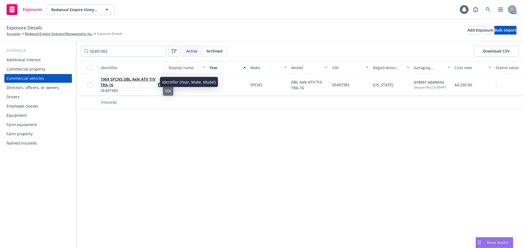
click at [131, 81] on link "1969 SPCNS DBL Axle ATV Trlr TRA-16" at bounding box center [128, 82] width 55 height 11
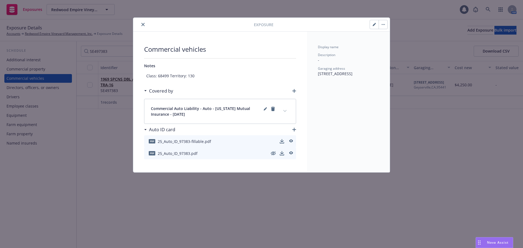
click at [373, 26] on button "button" at bounding box center [374, 24] width 9 height 9
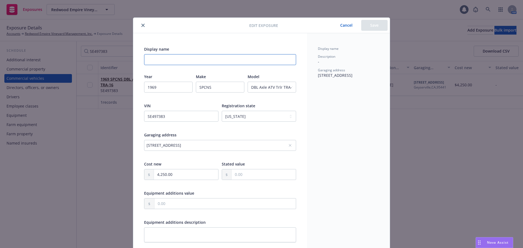
click at [149, 62] on input "Display name" at bounding box center [220, 59] width 152 height 11
drag, startPoint x: 174, startPoint y: 52, endPoint x: 174, endPoint y: 56, distance: 4.1
click at [174, 56] on div "Display name" at bounding box center [220, 55] width 152 height 19
click at [170, 62] on input "Display name" at bounding box center [220, 59] width 152 height 11
paste input "TRA16"
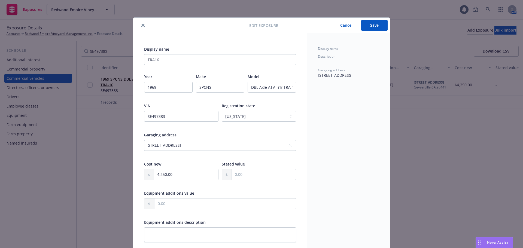
click at [370, 27] on button "Save" at bounding box center [374, 25] width 26 height 11
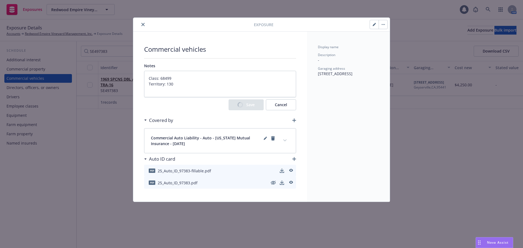
click at [142, 25] on icon "close" at bounding box center [142, 24] width 3 height 3
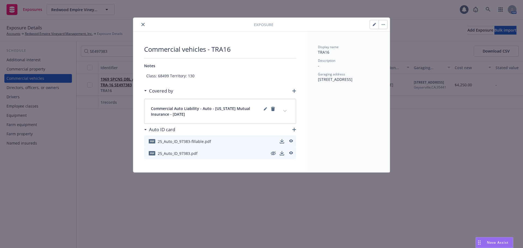
click at [142, 25] on icon "close" at bounding box center [142, 24] width 3 height 3
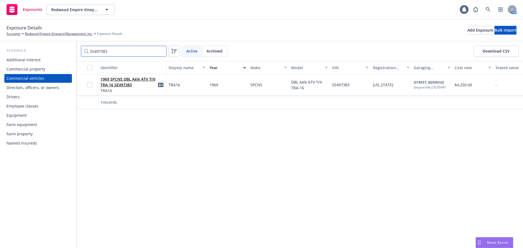
drag, startPoint x: 93, startPoint y: 55, endPoint x: 53, endPoint y: 50, distance: 39.5
click at [72, 53] on div "Schedule Additional interest Commercial property Commercial vehicles Directors,…" at bounding box center [261, 144] width 523 height 207
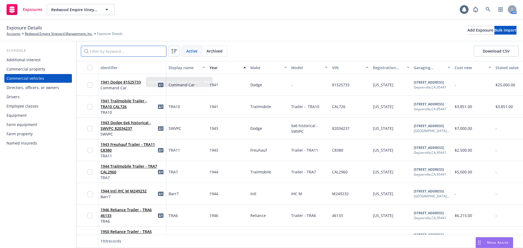
click at [133, 46] on input "Filter by keyword..." at bounding box center [124, 51] width 86 height 11
paste input "3FTNF21LOYMA68882"
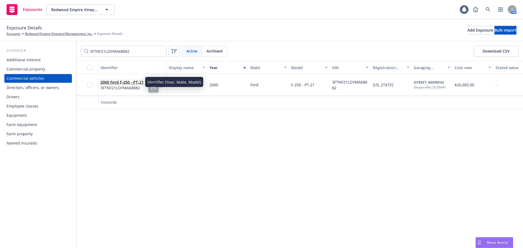
click at [127, 81] on link "2000 Ford F-250 - PT-21" at bounding box center [122, 82] width 43 height 5
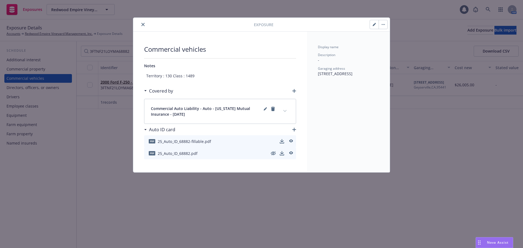
click at [373, 26] on button "button" at bounding box center [374, 24] width 9 height 9
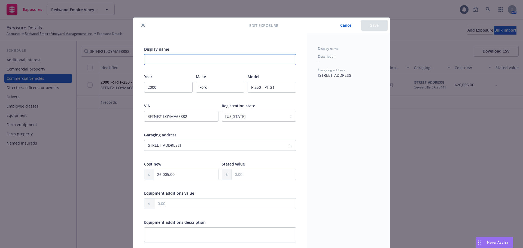
click at [147, 60] on input "Display name" at bounding box center [220, 59] width 152 height 11
paste input "PT-21"
click at [374, 25] on button "Save" at bounding box center [374, 25] width 26 height 11
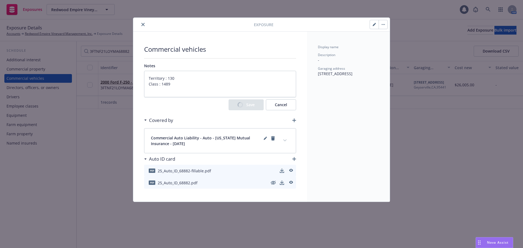
click at [143, 21] on button "close" at bounding box center [143, 24] width 7 height 7
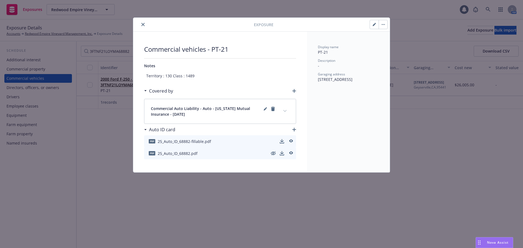
click at [143, 22] on button "close" at bounding box center [143, 24] width 7 height 7
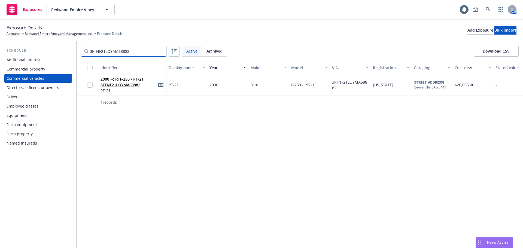
click at [18, 85] on div "Schedule Additional interest Commercial property Commercial vehicles Directors,…" at bounding box center [261, 144] width 523 height 207
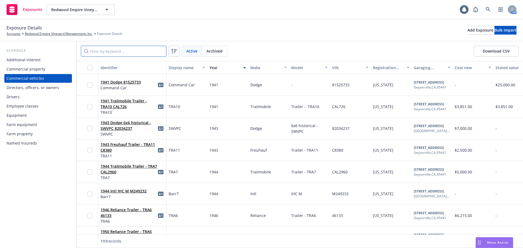
click at [93, 53] on input "Filter by keyword..." at bounding box center [124, 51] width 86 height 11
paste input "CKL148Z159775"
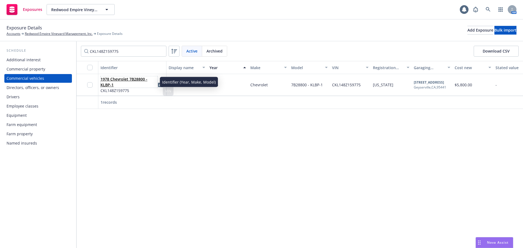
click at [134, 77] on link "1978 Chevrolet 7B28800 - KLBP-1" at bounding box center [124, 82] width 47 height 11
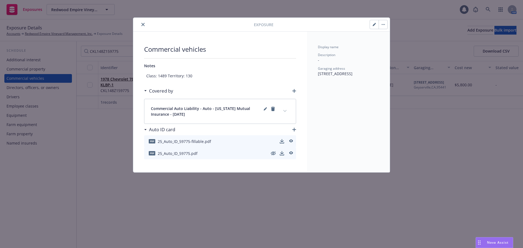
click at [377, 25] on button "button" at bounding box center [374, 24] width 9 height 9
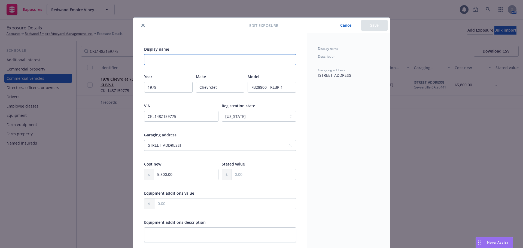
click at [146, 57] on input "Display name" at bounding box center [220, 59] width 152 height 11
paste input "KLB PT-1"
click at [374, 27] on button "Save" at bounding box center [374, 25] width 26 height 11
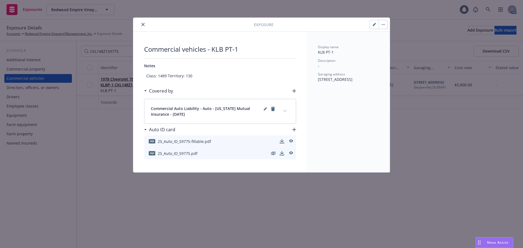
click at [144, 25] on icon "close" at bounding box center [142, 24] width 3 height 3
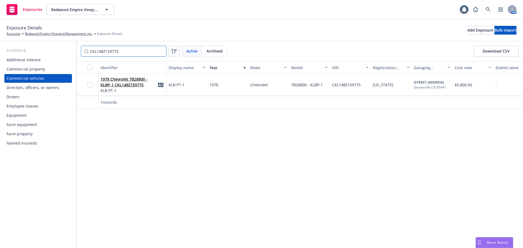
drag, startPoint x: 126, startPoint y: 50, endPoint x: 0, endPoint y: 67, distance: 127.7
click at [0, 46] on div "Schedule Additional interest Commercial property Commercial vehicles Directors,…" at bounding box center [261, 144] width 523 height 207
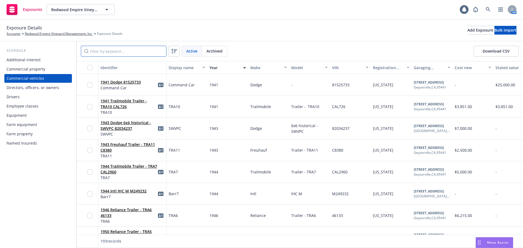
click at [138, 52] on input "Filter by keyword..." at bounding box center [124, 51] width 86 height 11
paste input "[US_VEHICLE_IDENTIFICATION_NUMBER]"
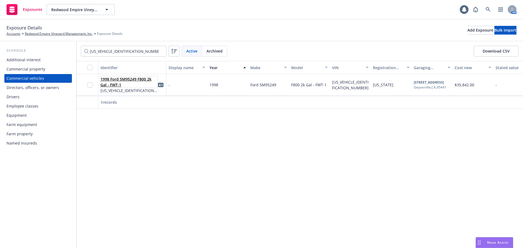
click at [137, 80] on link "1998 Ford 5M95249 F800 2k Gal - FWT-1" at bounding box center [126, 82] width 51 height 11
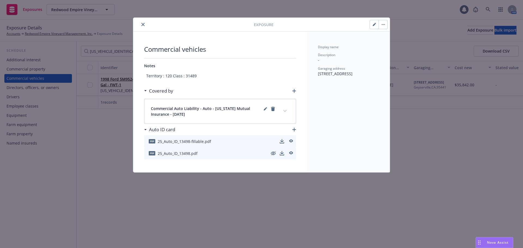
click at [372, 27] on button "button" at bounding box center [374, 24] width 9 height 9
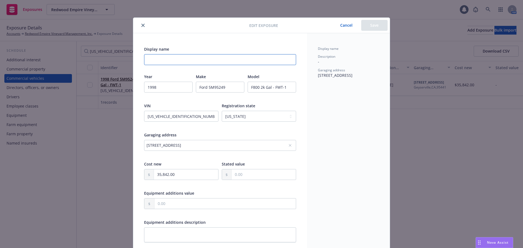
click at [176, 56] on input "Display name" at bounding box center [220, 59] width 152 height 11
paste input "FWT-1"
click at [372, 25] on button "Save" at bounding box center [374, 25] width 26 height 11
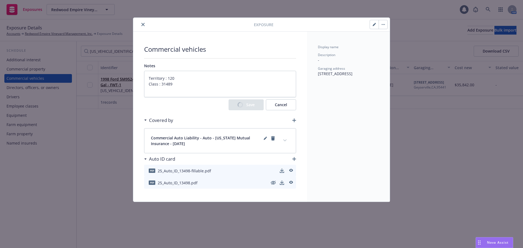
click at [143, 26] on icon "close" at bounding box center [142, 24] width 3 height 3
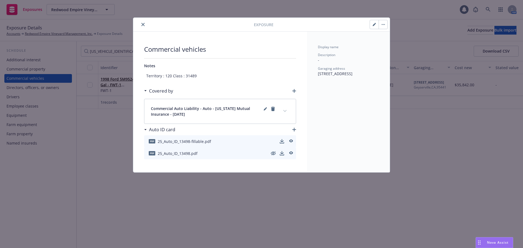
click at [54, 64] on div "Exposure Commercial vehicles Notes Territory : 120 Class : 31489 Covered by Com…" at bounding box center [261, 124] width 523 height 248
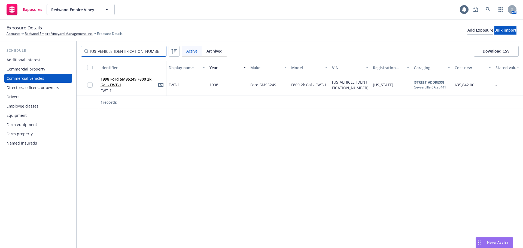
click at [60, 62] on div "Schedule Additional interest Commercial property Commercial vehicles Directors,…" at bounding box center [261, 144] width 523 height 207
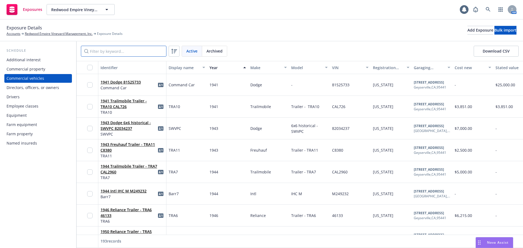
click at [139, 48] on input "Filter by keyword..." at bounding box center [124, 51] width 86 height 11
paste input "[US_VEHICLE_IDENTIFICATION_NUMBER]"
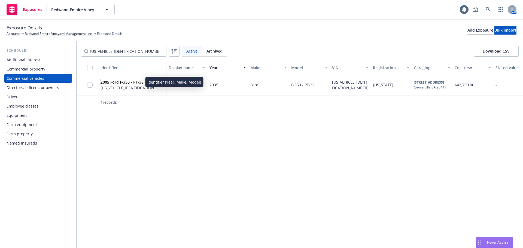
click at [132, 83] on link "2005 Ford F-350 - PT-38" at bounding box center [122, 82] width 43 height 5
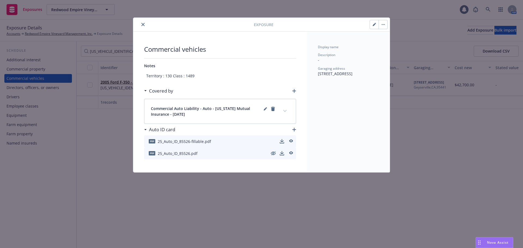
drag, startPoint x: 375, startPoint y: 25, endPoint x: 338, endPoint y: 34, distance: 38.1
click at [375, 25] on icon "button" at bounding box center [374, 24] width 3 height 3
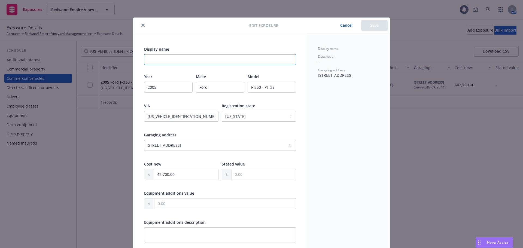
click at [148, 62] on input "Display name" at bounding box center [220, 59] width 152 height 11
paste input "PT-38"
click at [368, 23] on button "Save" at bounding box center [374, 25] width 26 height 11
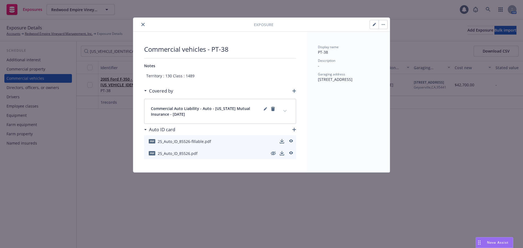
click at [142, 26] on icon "close" at bounding box center [142, 24] width 3 height 3
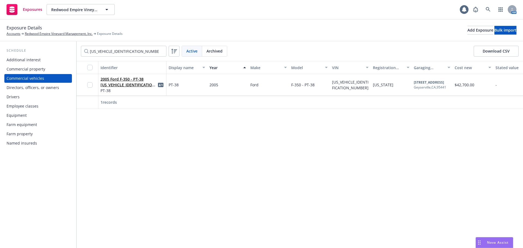
drag, startPoint x: 197, startPoint y: 173, endPoint x: 194, endPoint y: 171, distance: 3.5
click at [195, 171] on div "Identifier Display name Year Make Model VIN Registration state Garaging address…" at bounding box center [300, 154] width 447 height 187
click at [0, 66] on div "Schedule Additional interest Commercial property Commercial vehicles Directors,…" at bounding box center [261, 144] width 523 height 207
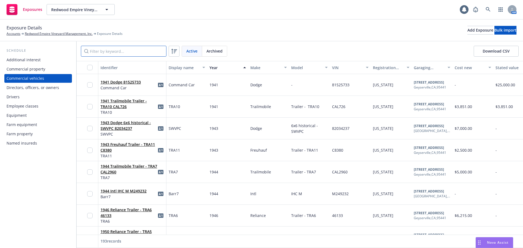
click at [115, 54] on input "Filter by keyword..." at bounding box center [124, 51] width 86 height 11
paste input "[US_VEHICLE_IDENTIFICATION_NUMBER]"
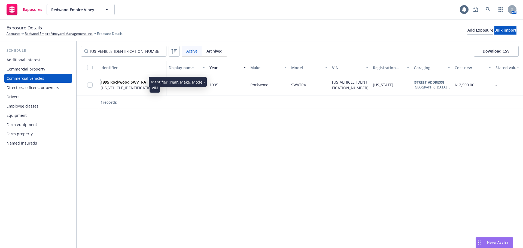
click at [130, 82] on link "1995 Rockwood SWVTRA" at bounding box center [124, 82] width 46 height 5
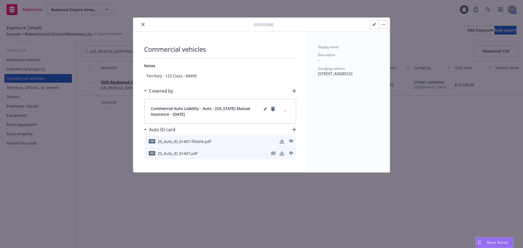
click at [374, 25] on icon "button" at bounding box center [374, 24] width 3 height 3
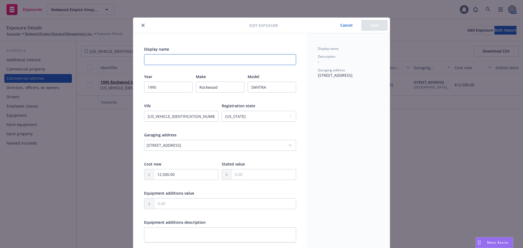
click at [246, 59] on input "Display name" at bounding box center [220, 59] width 152 height 11
paste input "SWTRA"
click at [370, 26] on button "Save" at bounding box center [374, 25] width 26 height 11
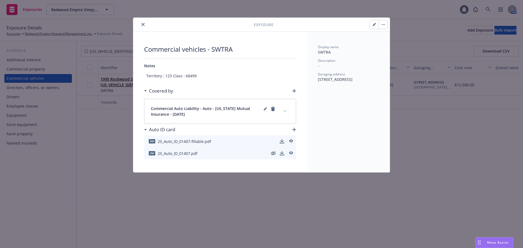
click at [145, 25] on button "close" at bounding box center [143, 24] width 7 height 7
